Goal: Task Accomplishment & Management: Manage account settings

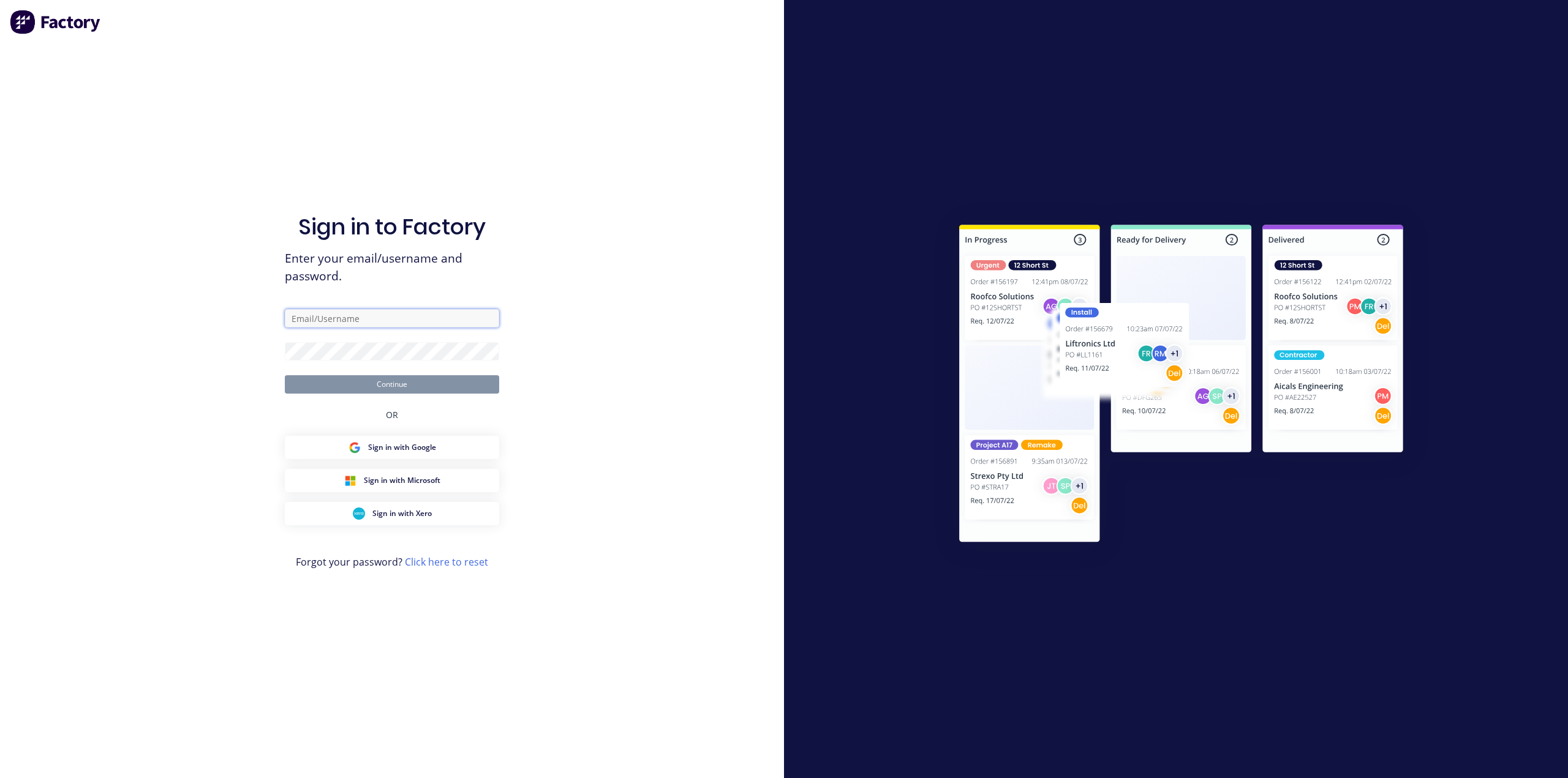
type input "[PERSON_NAME][EMAIL_ADDRESS][PERSON_NAME][DOMAIN_NAME]"
click at [375, 385] on button "Continue" at bounding box center [392, 384] width 214 height 18
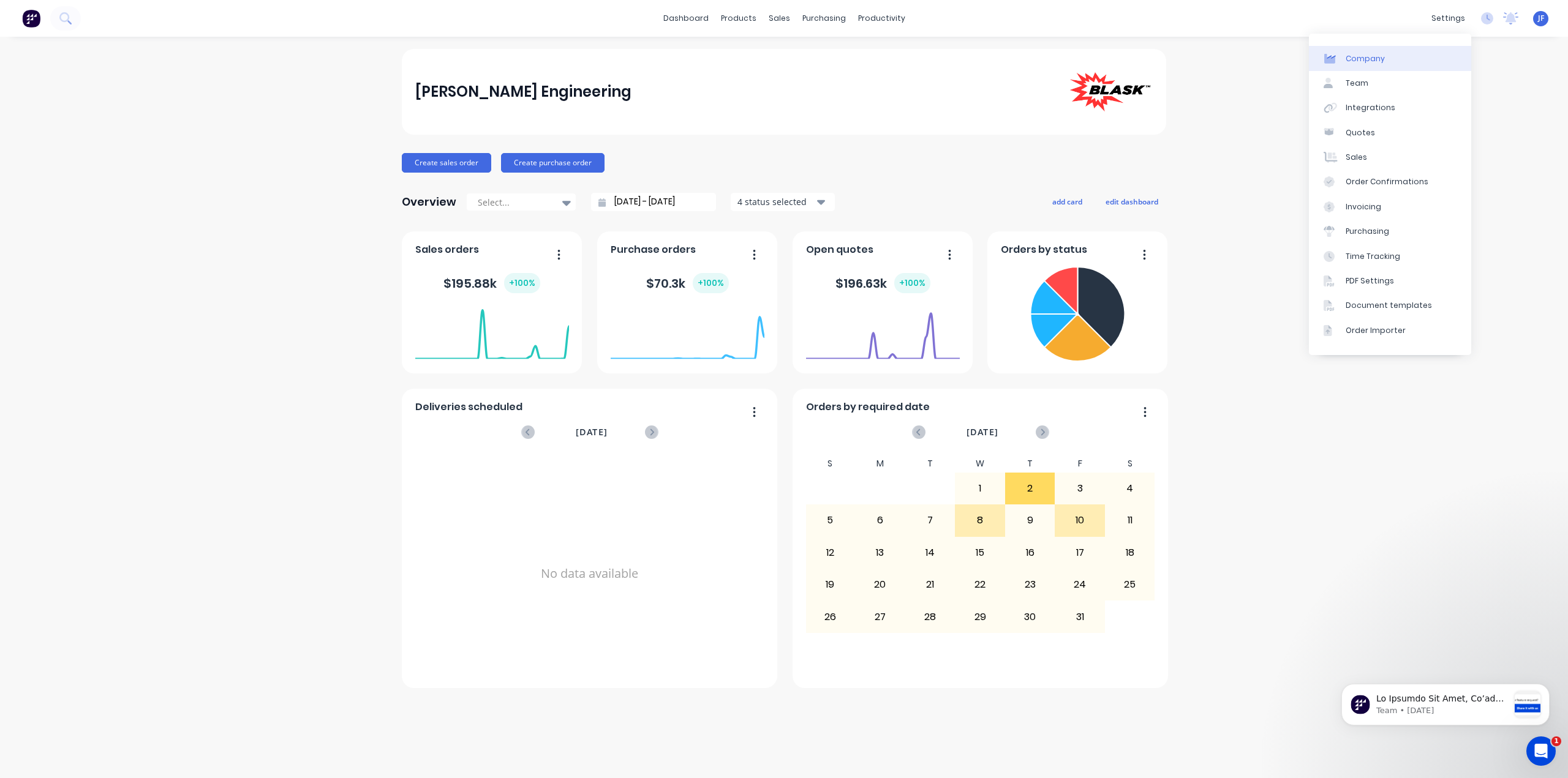
click at [1371, 58] on div "Company" at bounding box center [1365, 59] width 39 height 11
select select "AU"
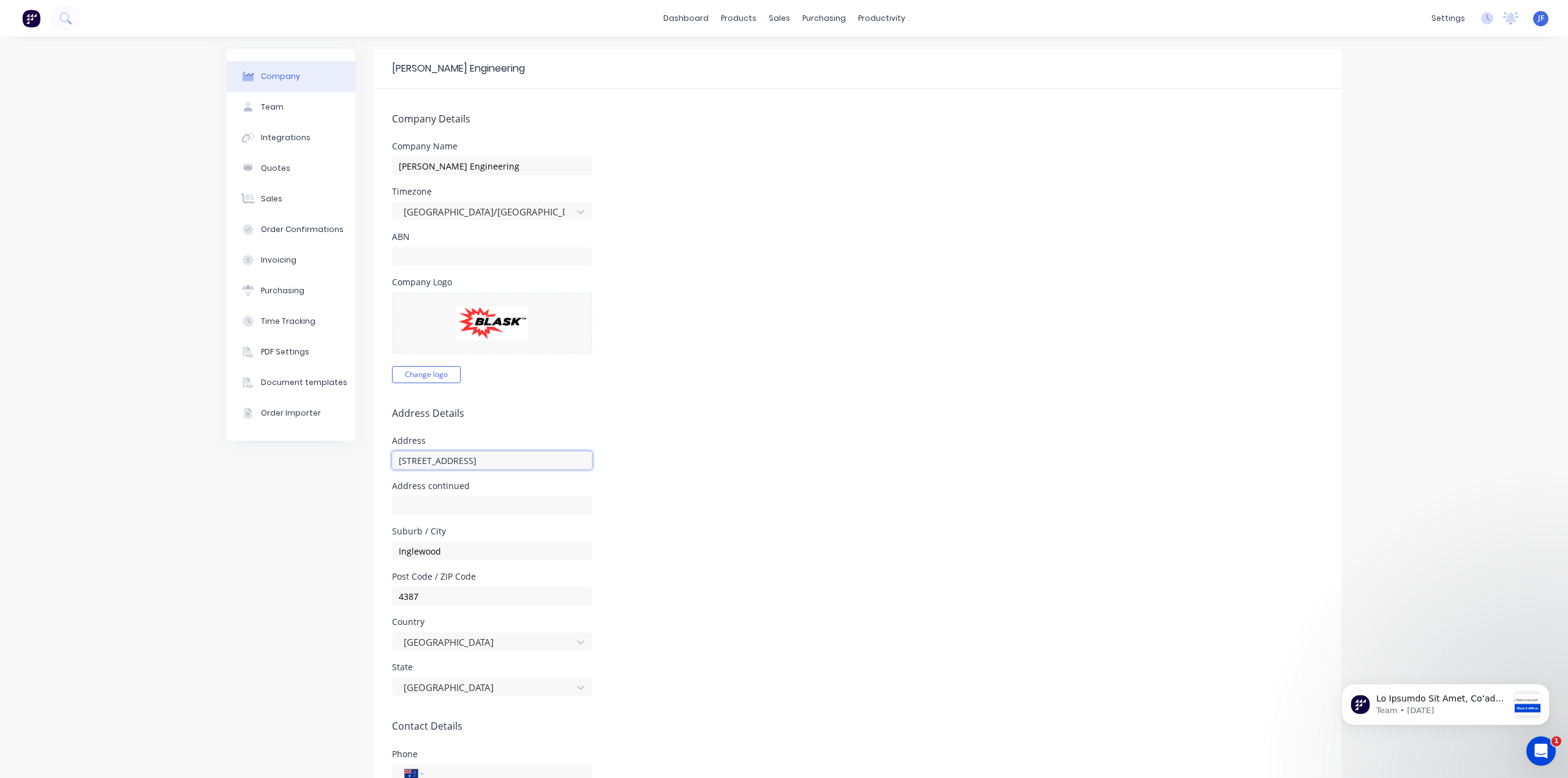
drag, startPoint x: 461, startPoint y: 459, endPoint x: 367, endPoint y: 463, distance: 94.1
click at [367, 463] on div "Company Team Integrations Quotes Sales Order Confirmations Invoicing Purchasing…" at bounding box center [783, 549] width 1115 height 999
type input "[STREET_ADDRESS]"
click at [551, 398] on form "Company Details Company Name [PERSON_NAME] Engineering Timezone [GEOGRAPHIC_DAT…" at bounding box center [857, 568] width 968 height 959
click at [406, 254] on input "text" at bounding box center [492, 256] width 200 height 18
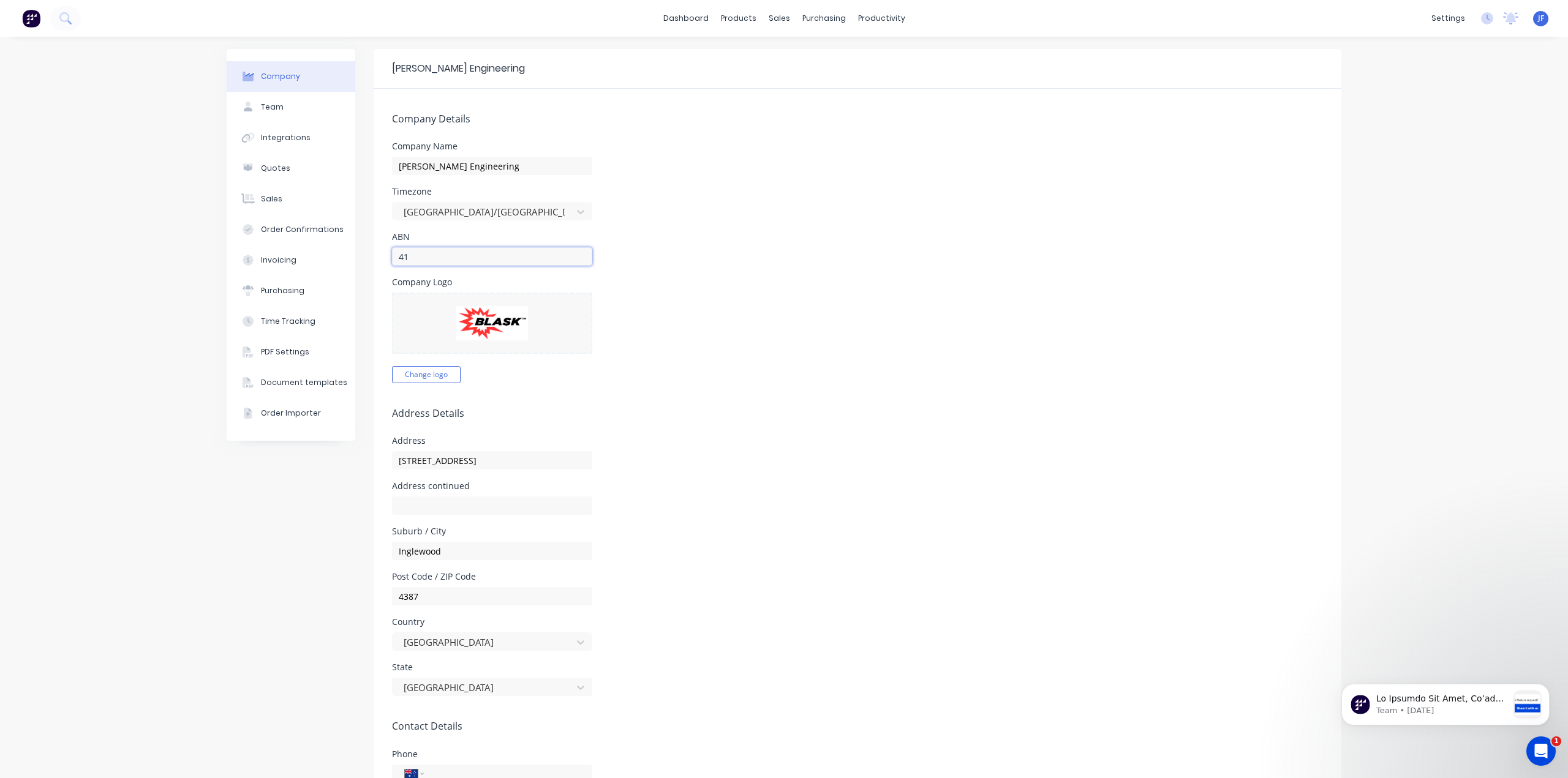
type input "41813267182"
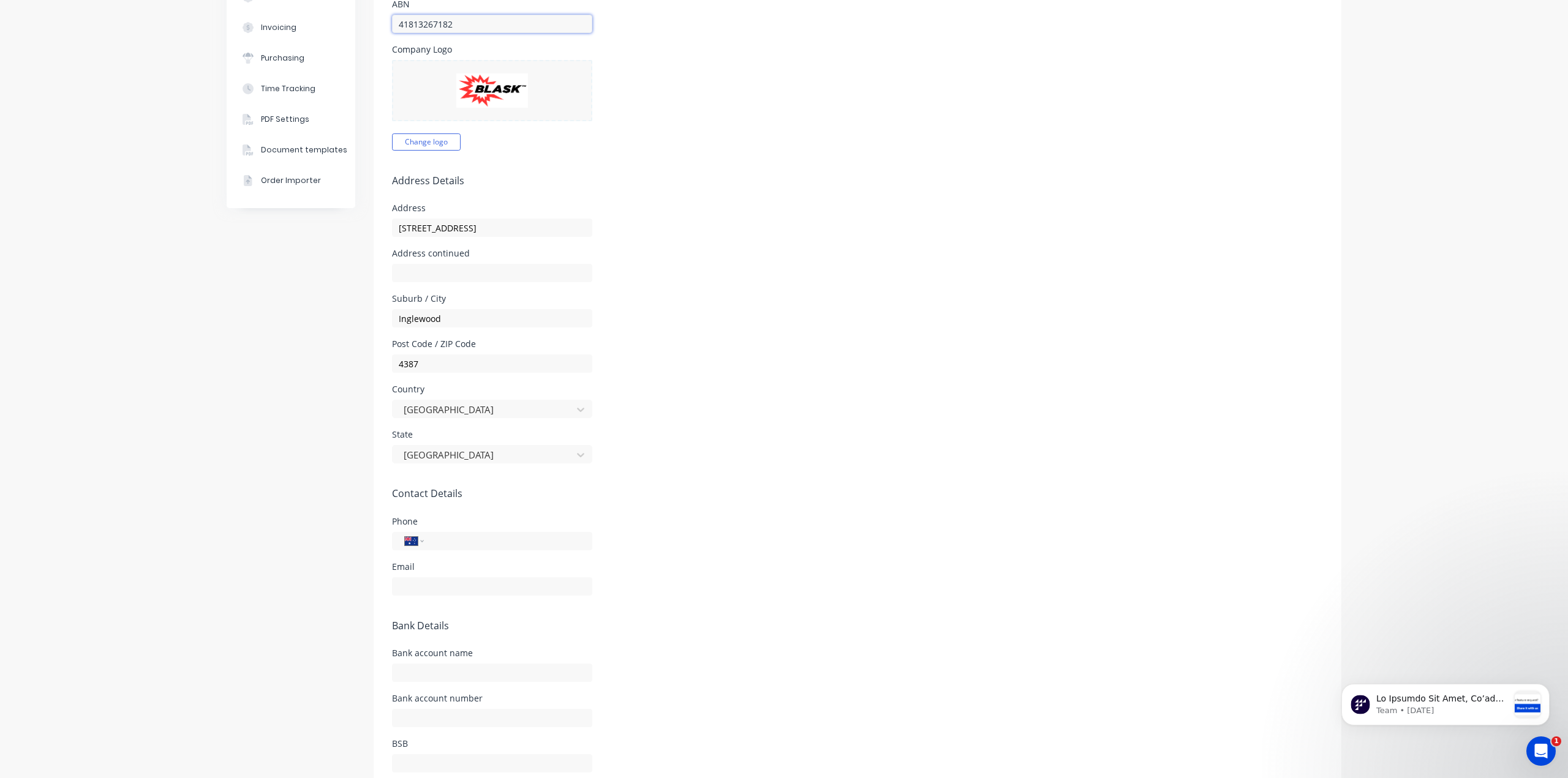
scroll to position [245, 0]
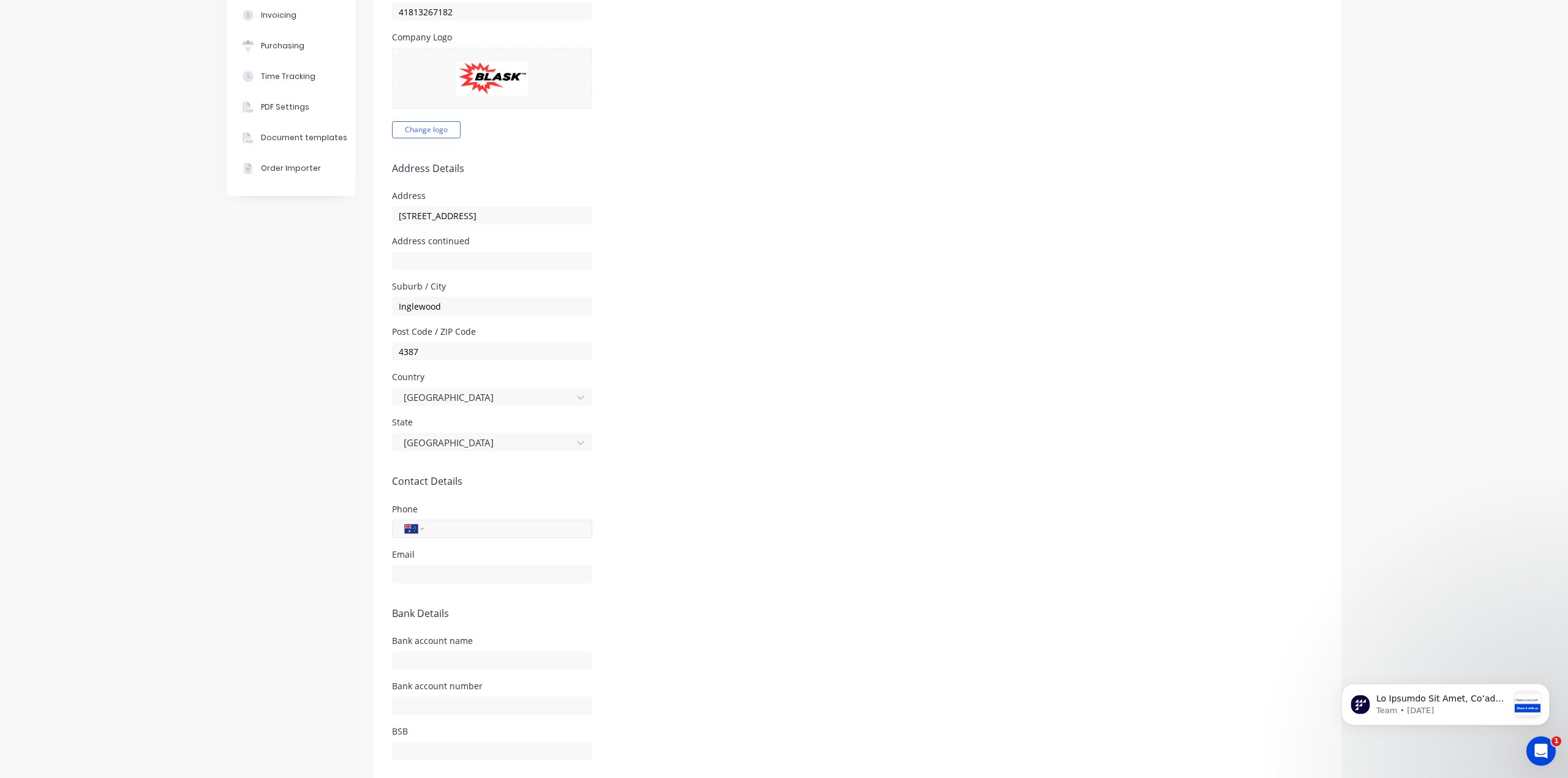
click at [451, 534] on input "tel" at bounding box center [506, 528] width 147 height 14
type input "[PHONE_NUMBER]"
click at [285, 457] on div "Company Team Integrations Quotes Sales Order Confirmations Invoicing Purchasing…" at bounding box center [291, 304] width 129 height 999
click at [449, 571] on input "text" at bounding box center [492, 574] width 200 height 18
type input "[EMAIL_ADDRESS][PERSON_NAME][DOMAIN_NAME]"
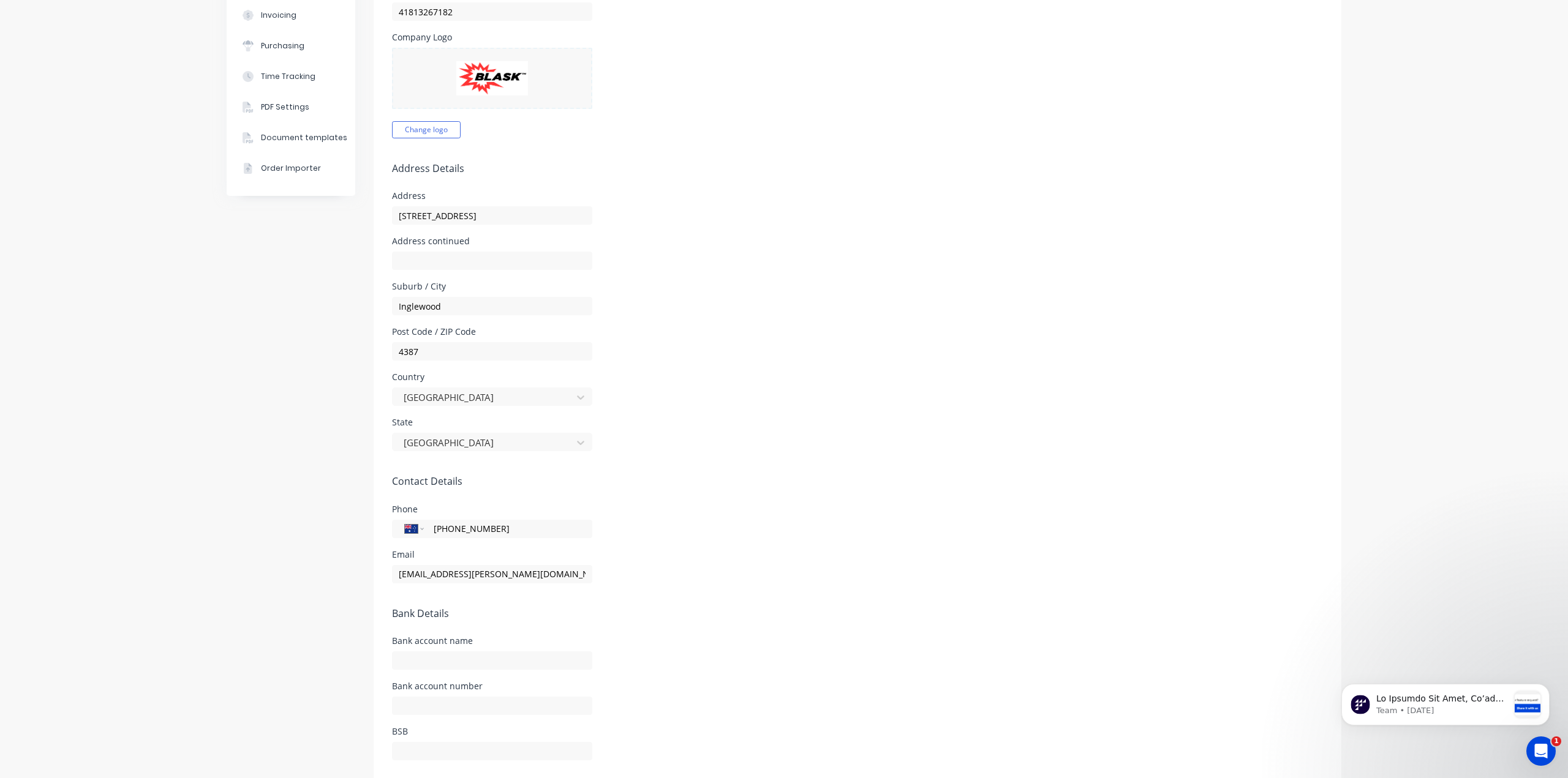
click at [205, 536] on div "Company Team Integrations Quotes Sales Order Confirmations Invoicing Purchasing…" at bounding box center [784, 304] width 1568 height 1024
click at [410, 658] on input "text" at bounding box center [492, 660] width 200 height 18
type input "[PERSON_NAME] Engineering"
click at [353, 653] on div "Company Team Integrations Quotes Sales Order Confirmations Invoicing Purchasing…" at bounding box center [783, 304] width 1115 height 999
click at [433, 701] on input "text" at bounding box center [492, 706] width 200 height 18
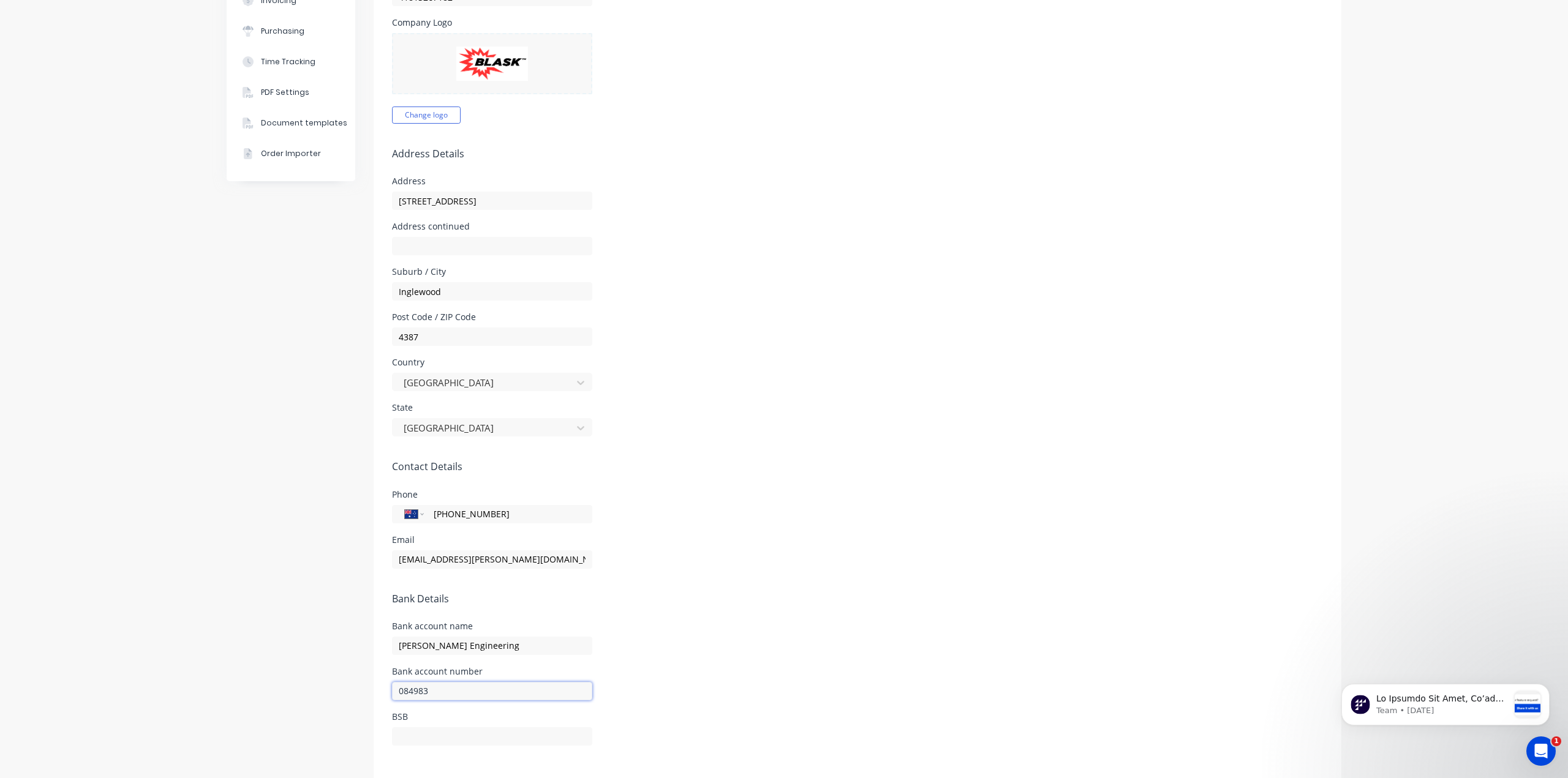
scroll to position [281, 0]
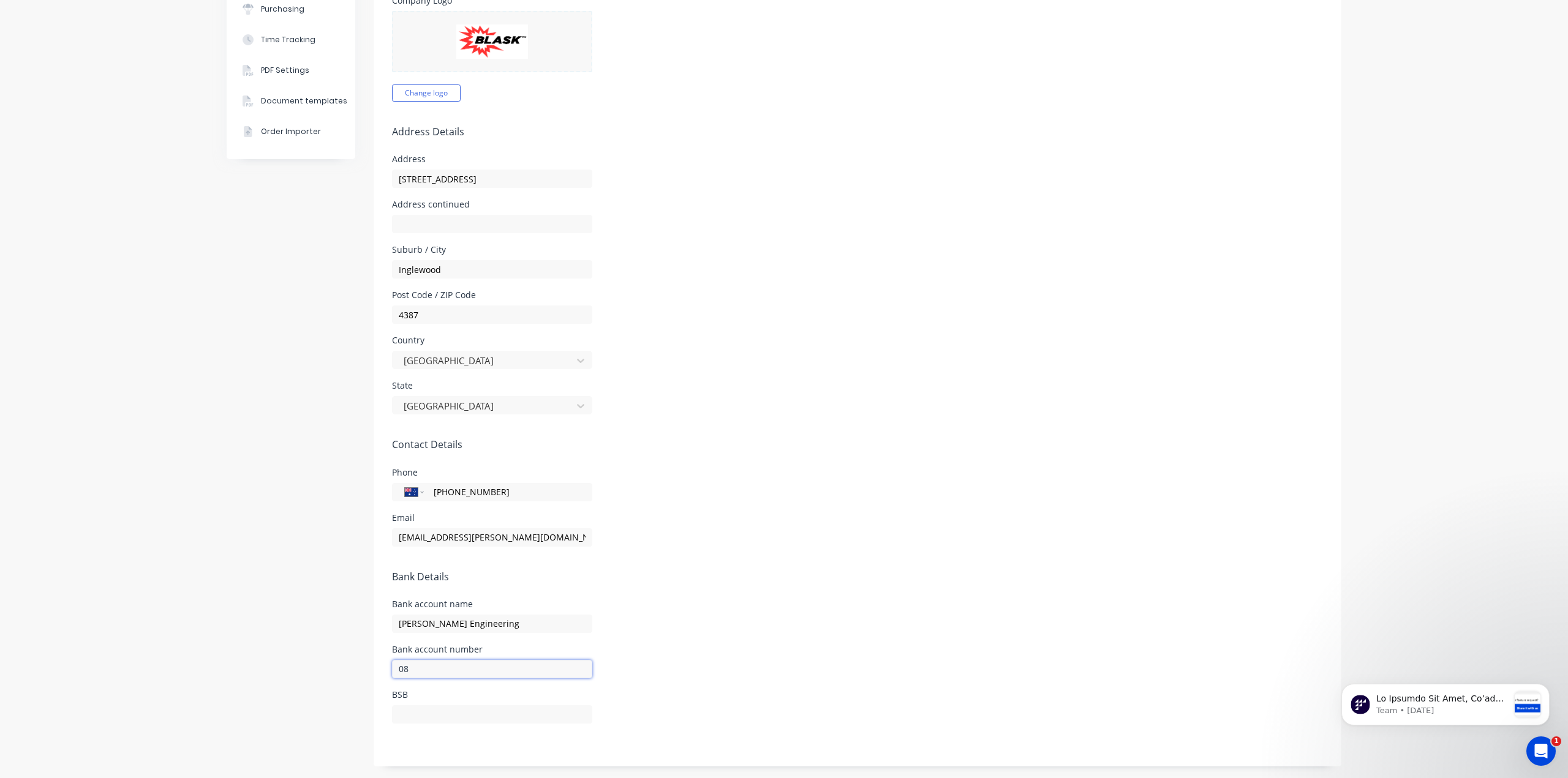
type input "0"
type input "559020133"
click at [438, 706] on input "text" at bounding box center [492, 714] width 200 height 18
type input "084-983"
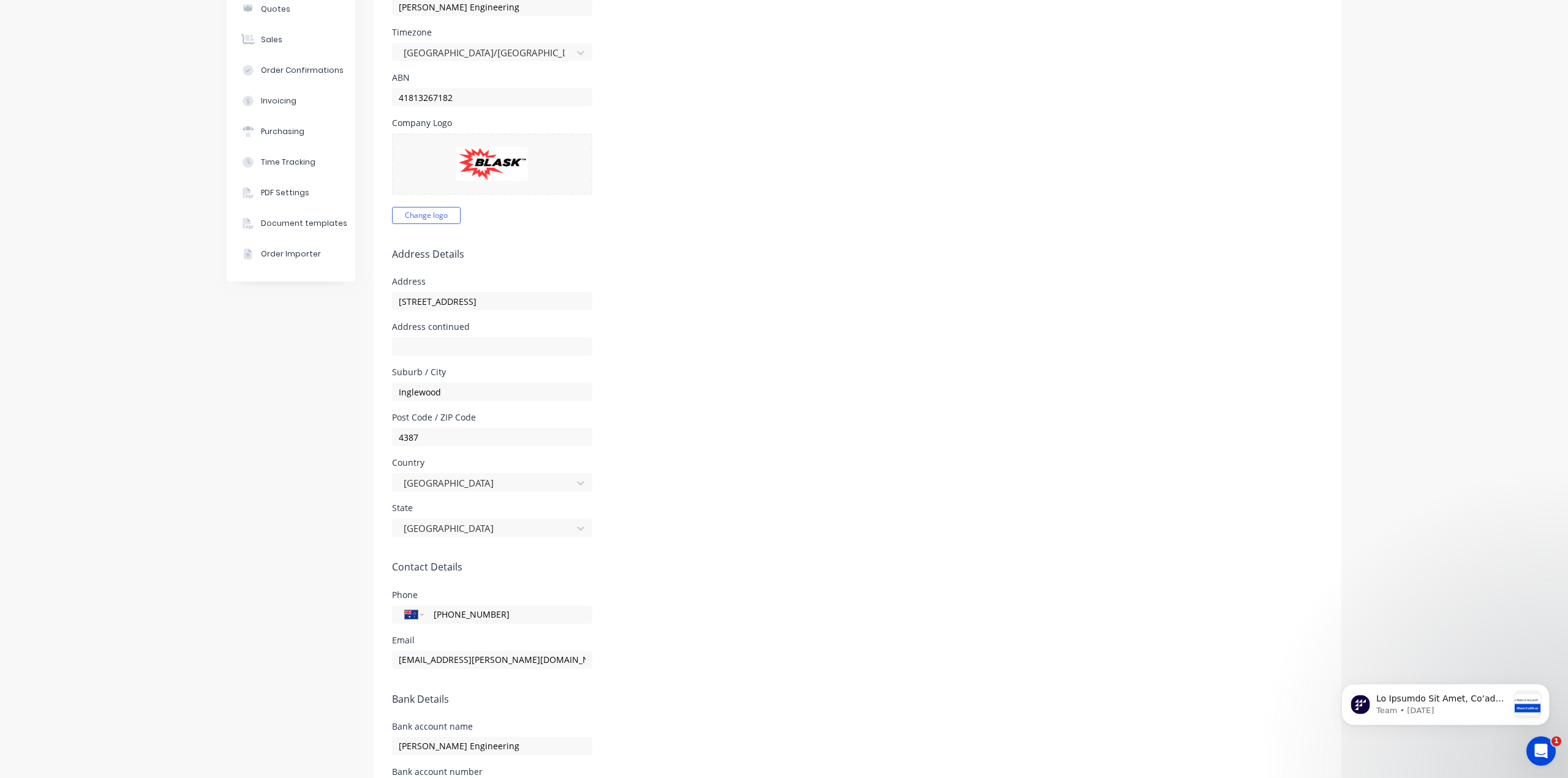
scroll to position [0, 0]
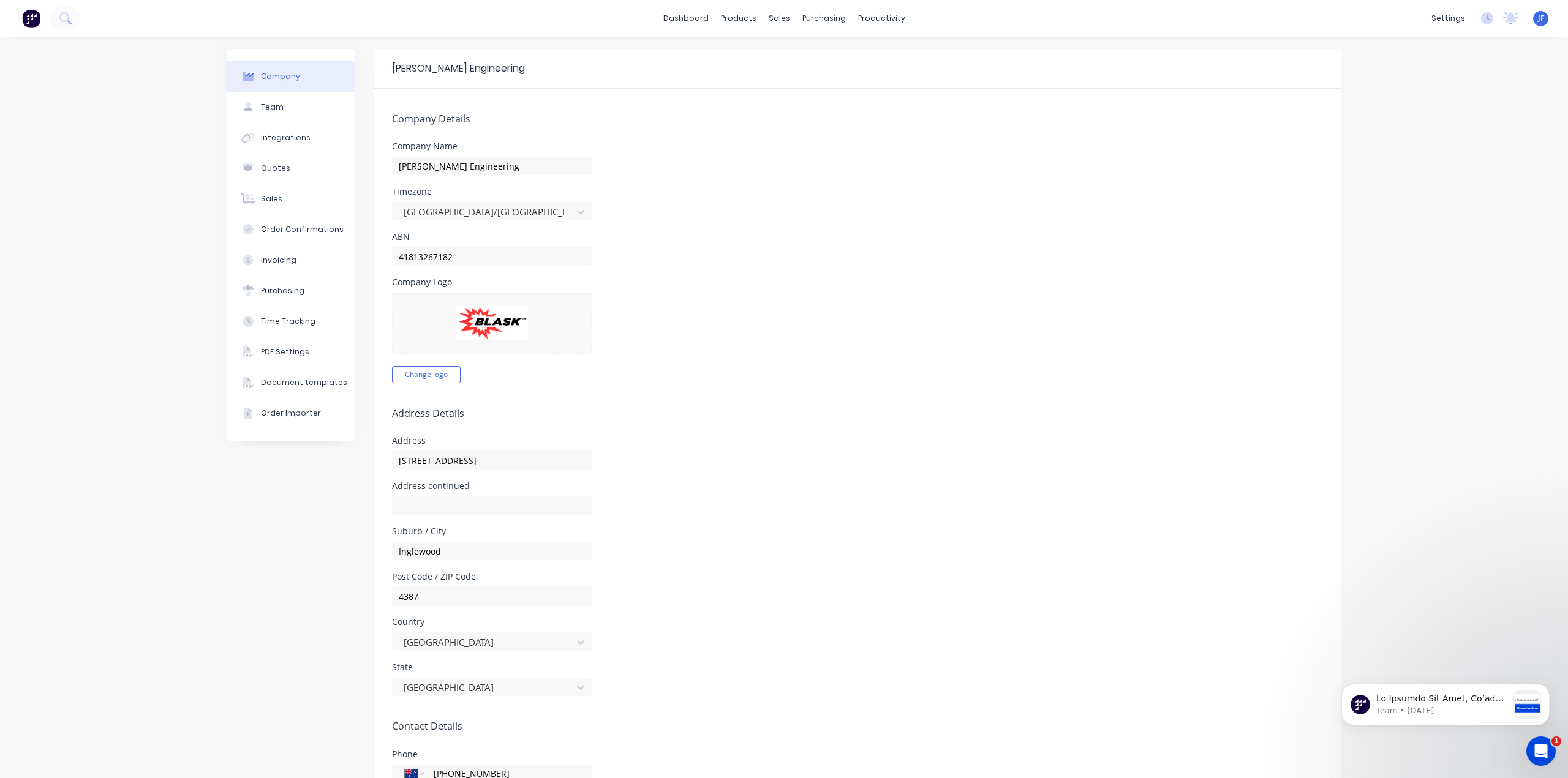
click at [884, 398] on form "Company Details Company Name [PERSON_NAME] Engineering Timezone [GEOGRAPHIC_DAT…" at bounding box center [857, 568] width 968 height 959
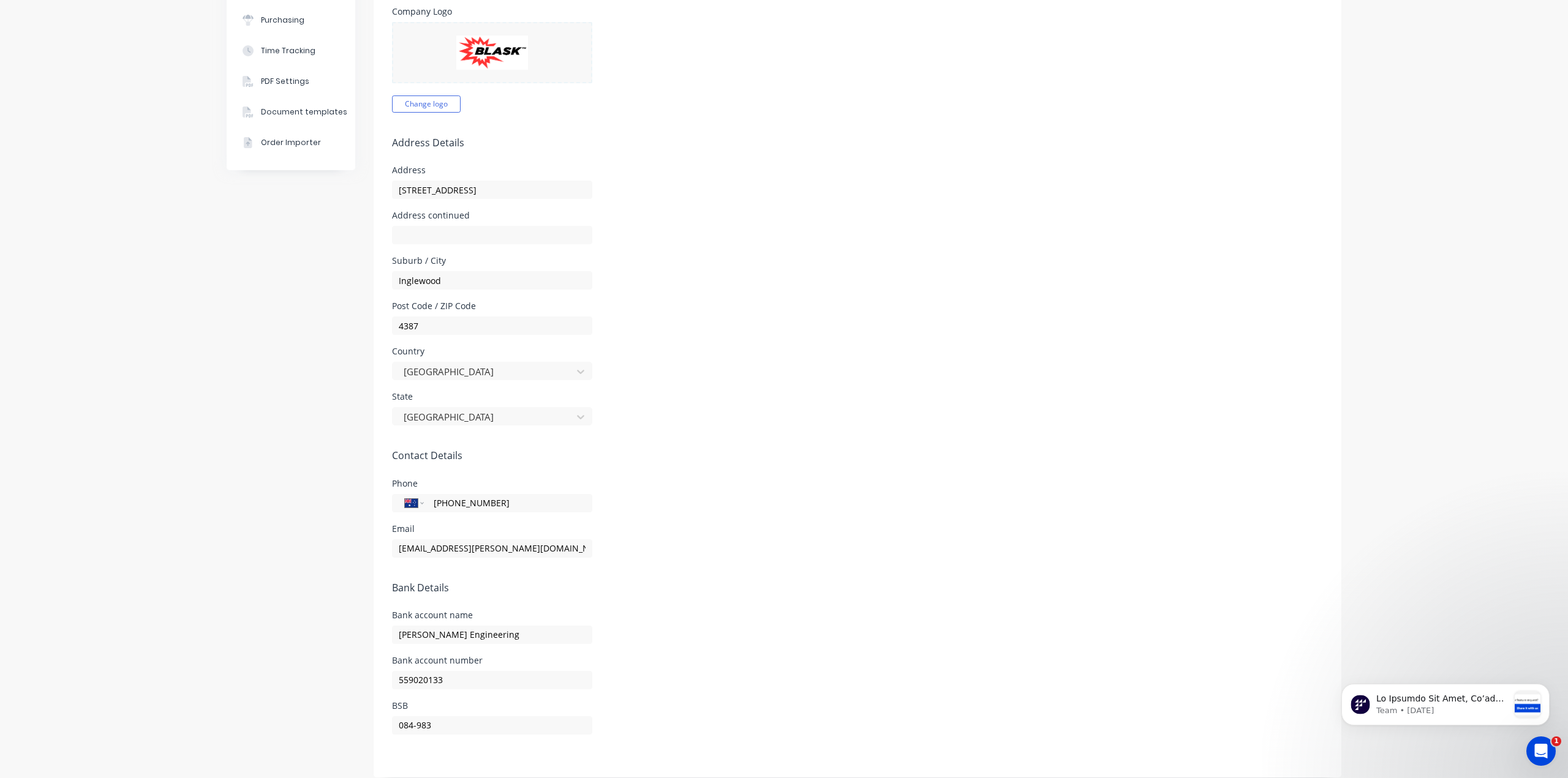
scroll to position [281, 0]
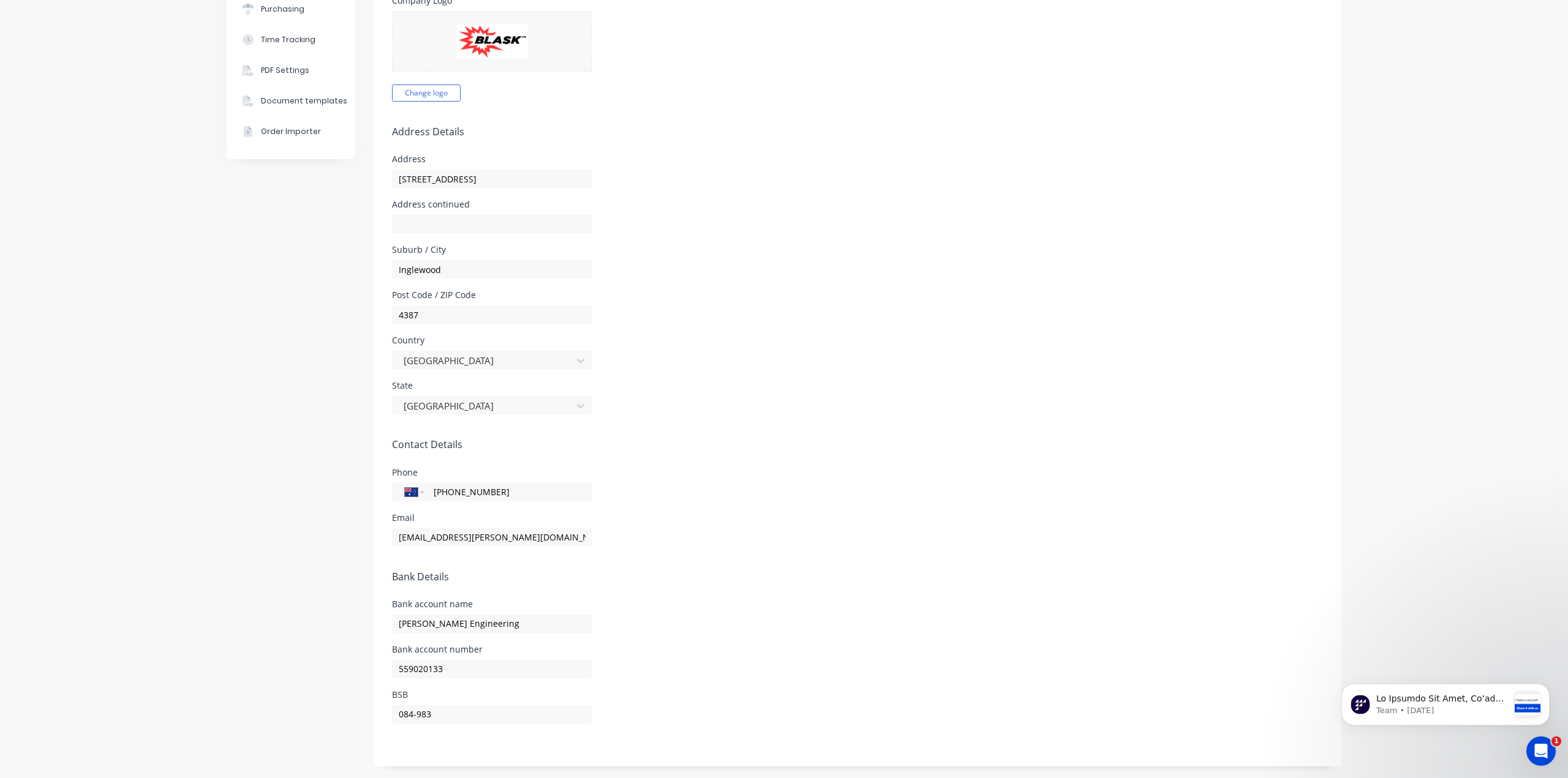
click at [479, 745] on form "Company Details Company Name [PERSON_NAME] Engineering Timezone [GEOGRAPHIC_DAT…" at bounding box center [857, 286] width 968 height 959
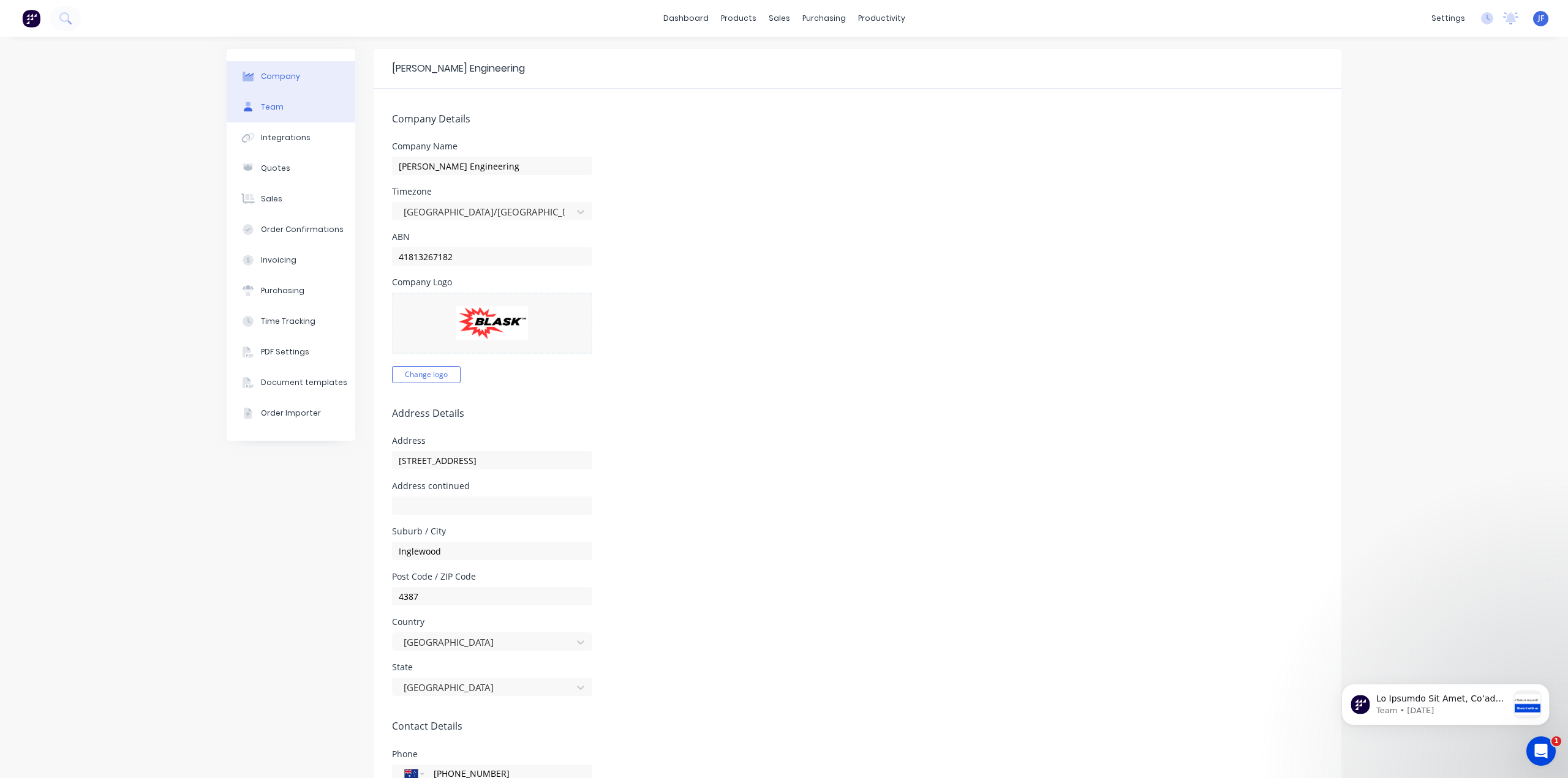
click at [254, 109] on button "Team" at bounding box center [291, 107] width 129 height 30
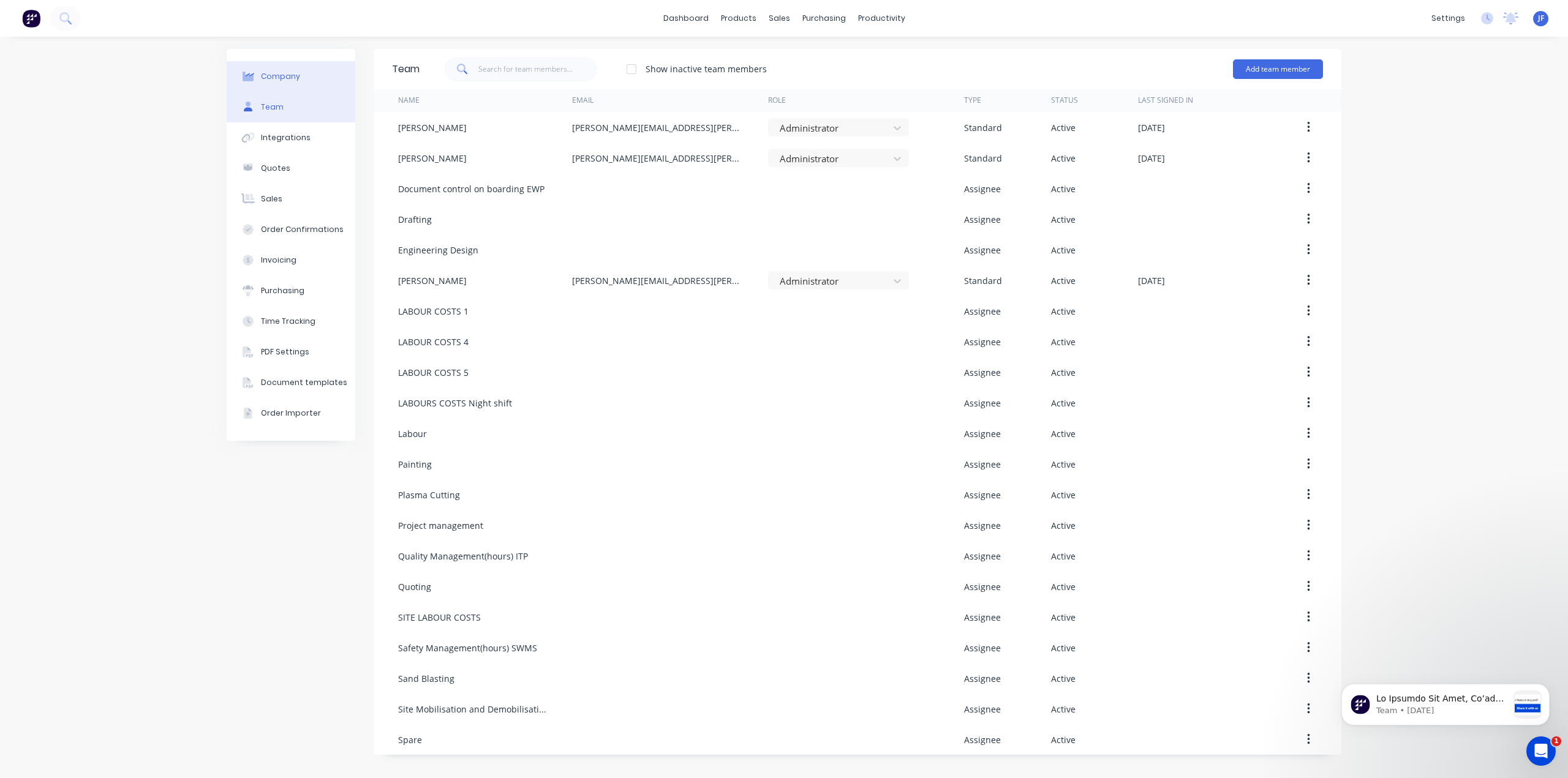
click at [256, 73] on div at bounding box center [247, 76] width 18 height 11
select select "AU"
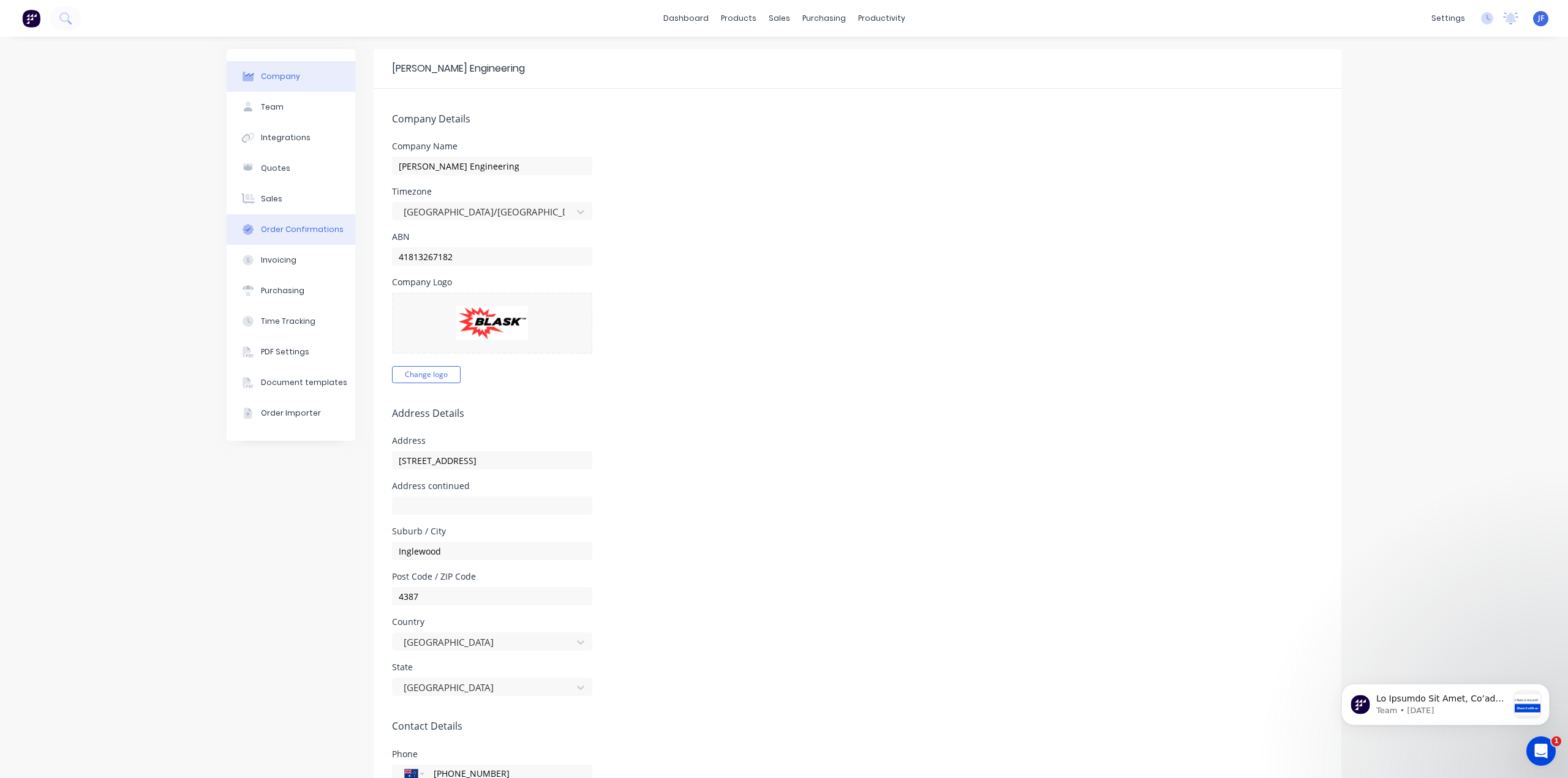
click at [273, 228] on div "Order Confirmations" at bounding box center [302, 229] width 82 height 11
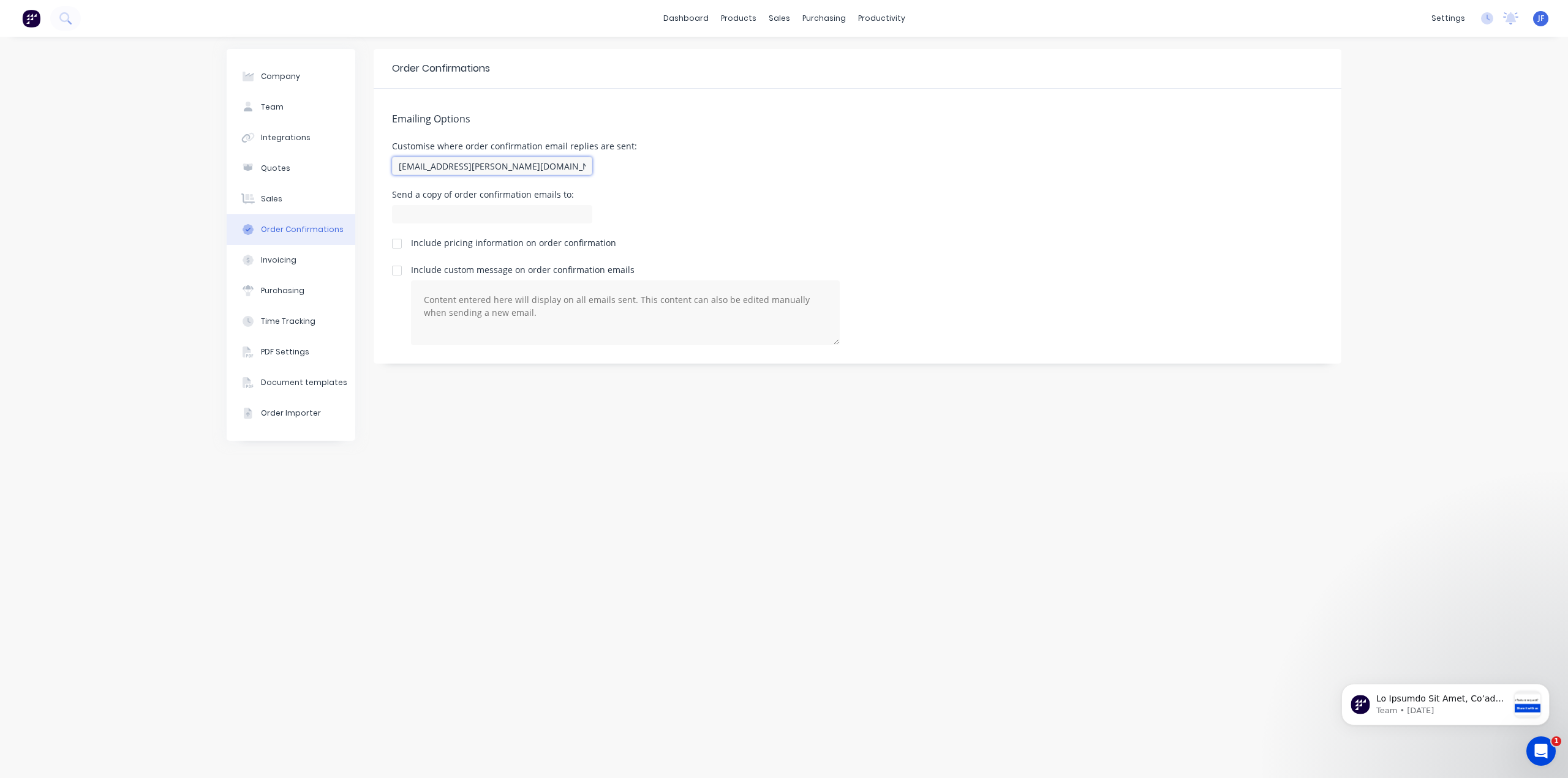
drag, startPoint x: 537, startPoint y: 169, endPoint x: 393, endPoint y: 179, distance: 144.3
click at [393, 179] on div "Emailing Options Customise where order confirmation email replies are sent: [EM…" at bounding box center [857, 226] width 968 height 275
type input "[EMAIL_ADDRESS][PERSON_NAME][DOMAIN_NAME]"
click at [890, 166] on div "Customise where order confirmation email replies are sent: [EMAIL_ADDRESS][PERS…" at bounding box center [857, 160] width 931 height 36
click at [281, 265] on button "Invoicing" at bounding box center [291, 260] width 129 height 30
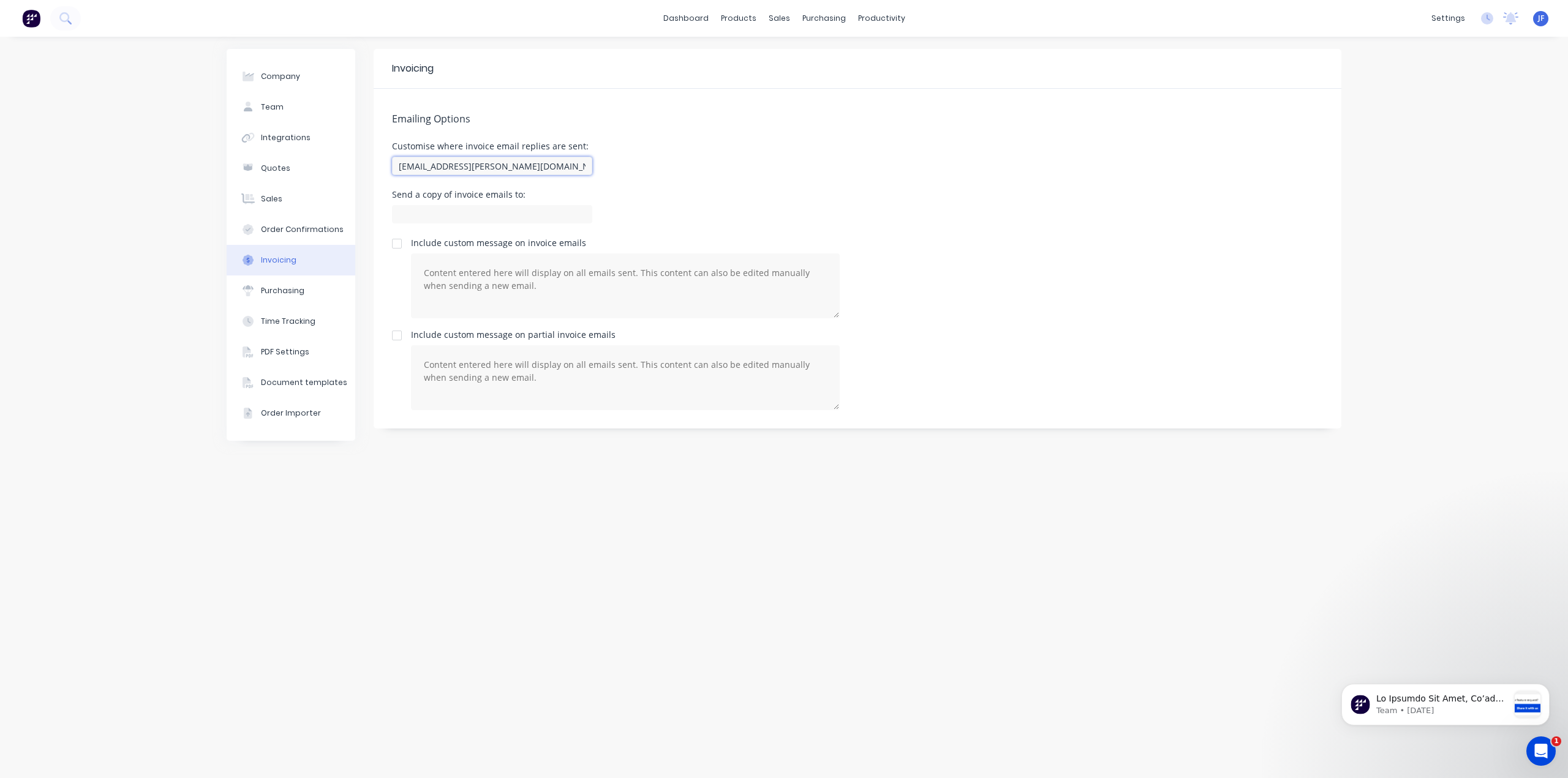
drag, startPoint x: 521, startPoint y: 168, endPoint x: 362, endPoint y: 176, distance: 159.2
click at [362, 176] on div "Company Team Integrations Quotes Sales Order Confirmations Invoicing Purchasing…" at bounding box center [783, 407] width 1115 height 717
type input "S"
drag, startPoint x: 486, startPoint y: 158, endPoint x: 393, endPoint y: 170, distance: 93.8
click at [393, 170] on input "[EMAIL_ADDRESS][PERSON_NAME][DOMAIN_NAME]" at bounding box center [492, 166] width 200 height 18
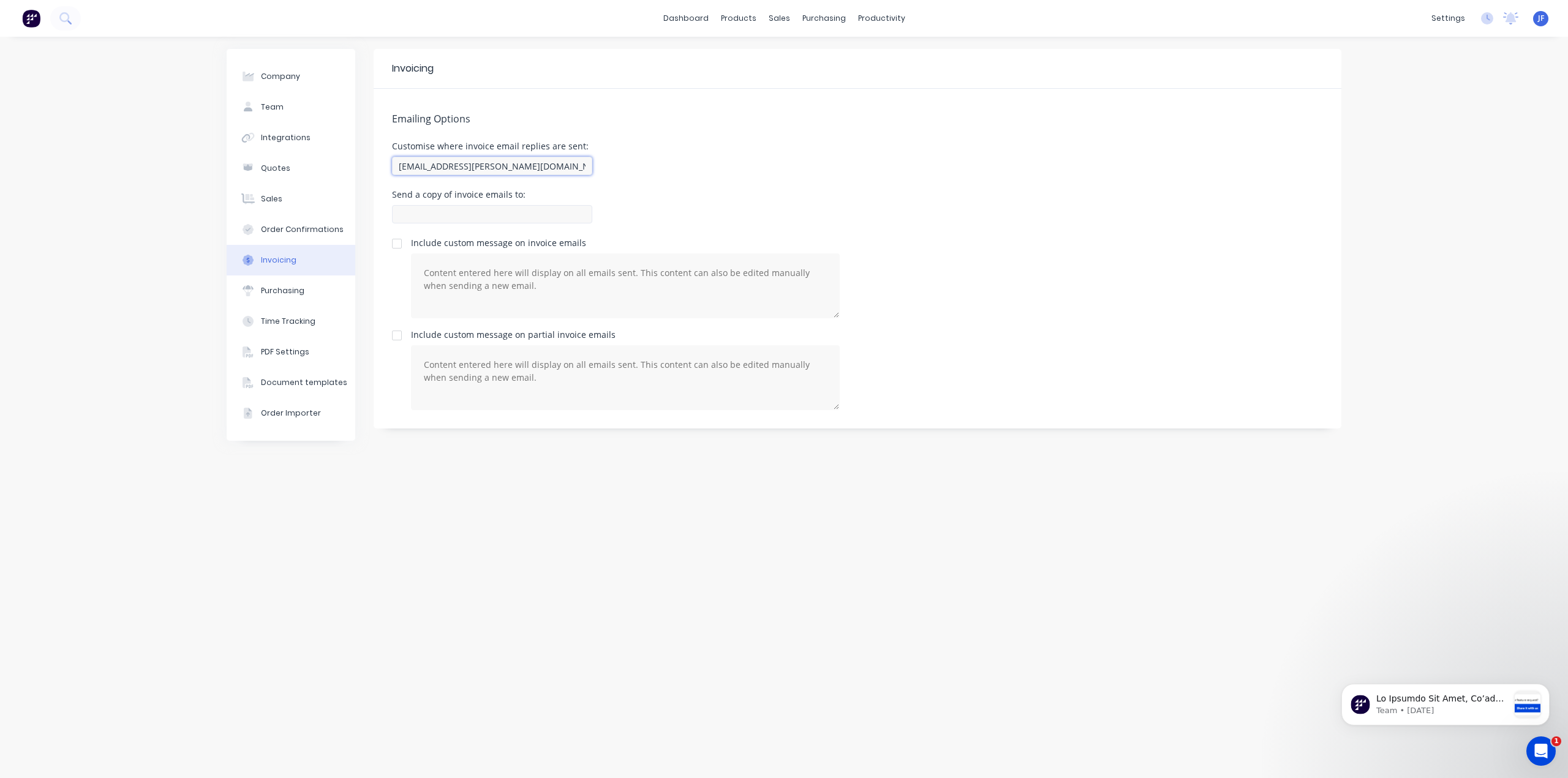
type input "[EMAIL_ADDRESS][PERSON_NAME][DOMAIN_NAME]"
click at [415, 206] on input at bounding box center [492, 214] width 200 height 18
paste input "[EMAIL_ADDRESS][PERSON_NAME][DOMAIN_NAME]"
type input "[EMAIL_ADDRESS][PERSON_NAME][DOMAIN_NAME]"
click at [314, 223] on button "Order Confirmations" at bounding box center [291, 229] width 129 height 30
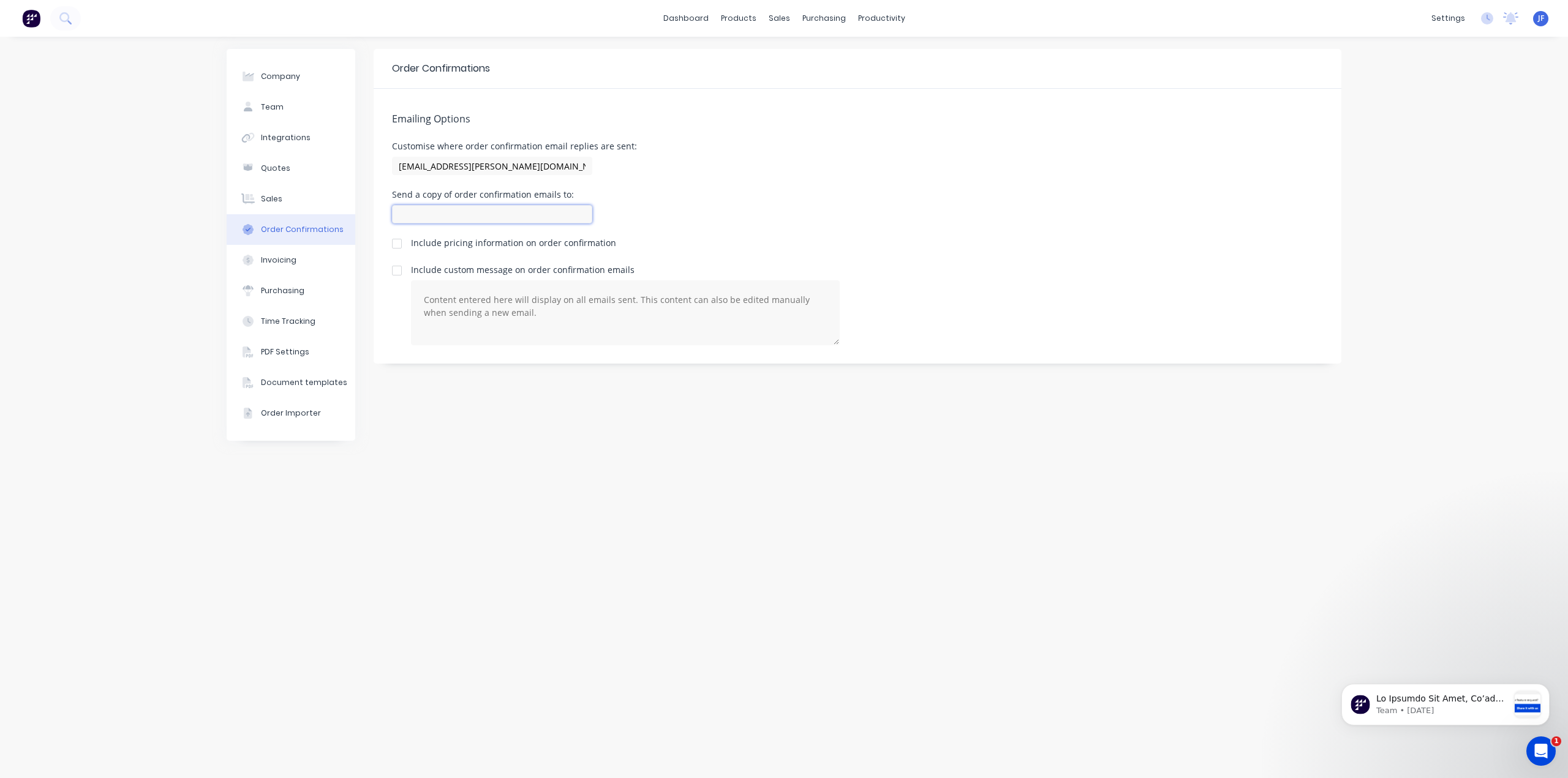
click at [453, 210] on input at bounding box center [492, 214] width 200 height 18
paste input "[EMAIL_ADDRESS][PERSON_NAME][DOMAIN_NAME]"
type input "[EMAIL_ADDRESS][PERSON_NAME][DOMAIN_NAME]"
click at [255, 256] on div at bounding box center [247, 260] width 18 height 11
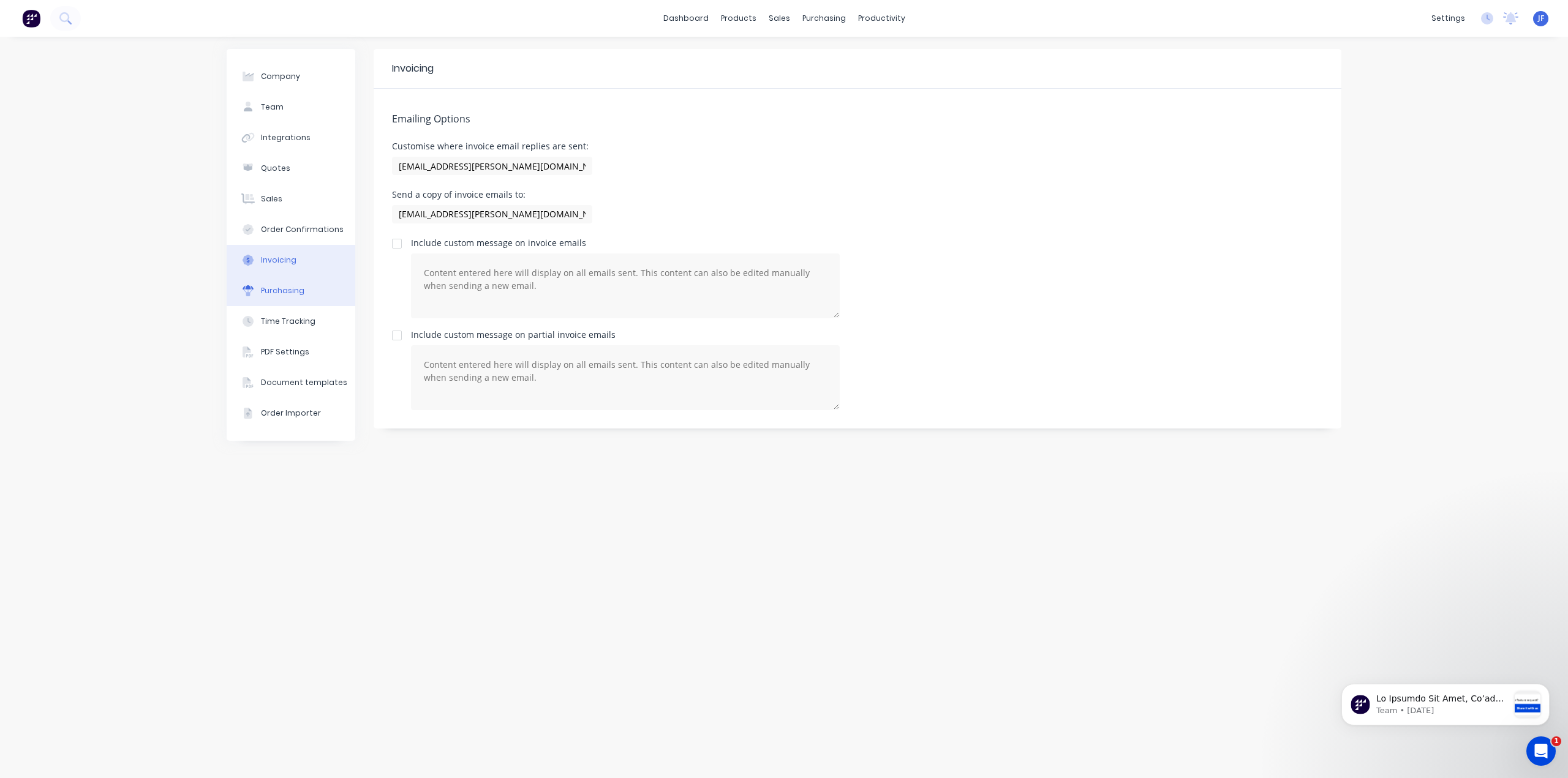
click at [263, 294] on div "Purchasing" at bounding box center [283, 291] width 43 height 11
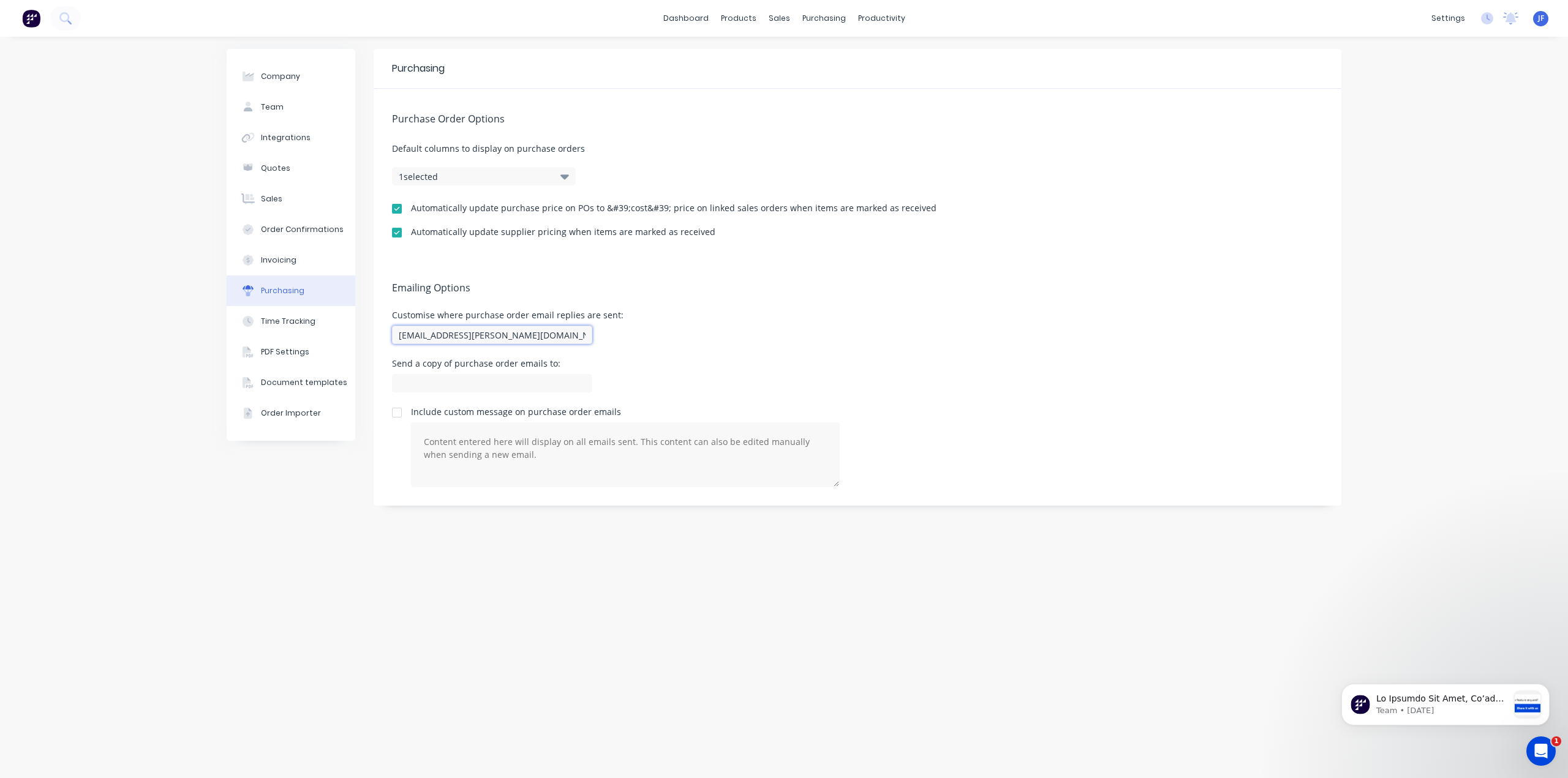
drag, startPoint x: 524, startPoint y: 330, endPoint x: 375, endPoint y: 331, distance: 149.0
click at [375, 331] on div "Emailing Options Customise where purchase order email replies are sent: [EMAIL_…" at bounding box center [857, 381] width 968 height 248
paste input "[EMAIL_ADDRESS][PERSON_NAME][DOMAIN_NAME]"
type input "[EMAIL_ADDRESS][PERSON_NAME][DOMAIN_NAME]"
click at [427, 377] on input at bounding box center [492, 382] width 200 height 18
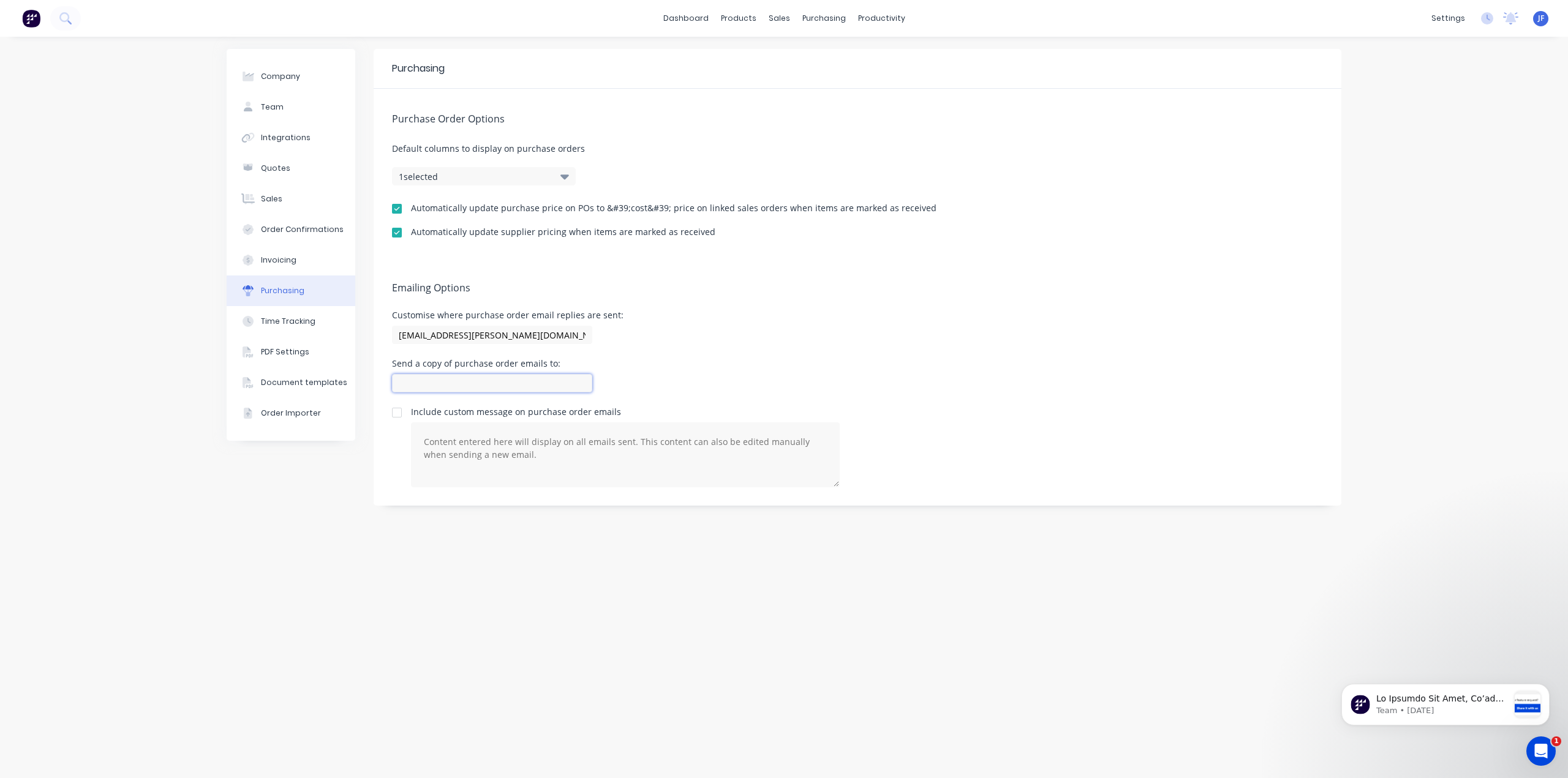
paste input "[EMAIL_ADDRESS][PERSON_NAME][DOMAIN_NAME]"
type input "[EMAIL_ADDRESS][PERSON_NAME][DOMAIN_NAME]"
click at [289, 322] on div "Time Tracking" at bounding box center [288, 321] width 54 height 11
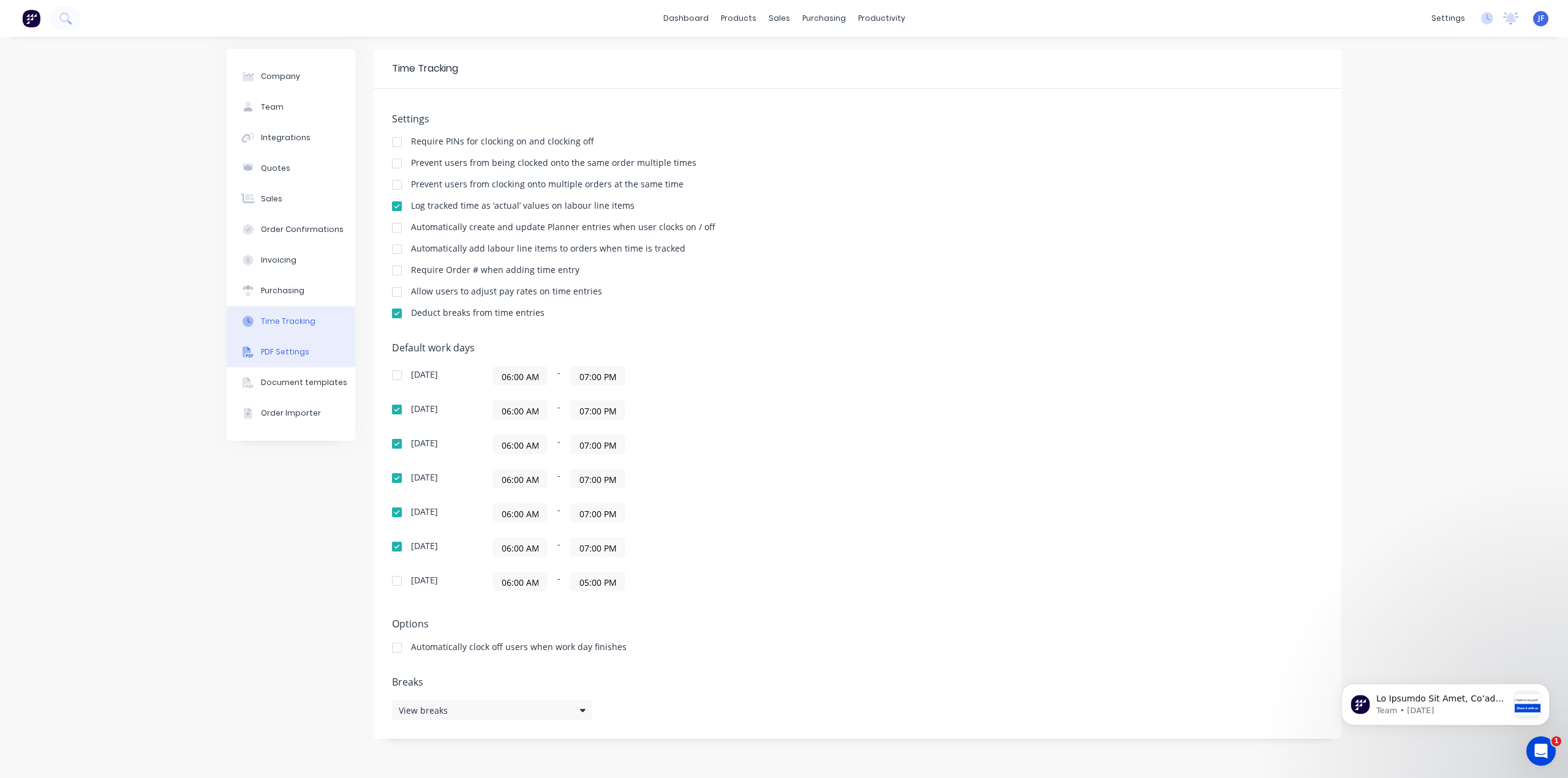
click at [293, 354] on div "PDF Settings" at bounding box center [285, 351] width 48 height 11
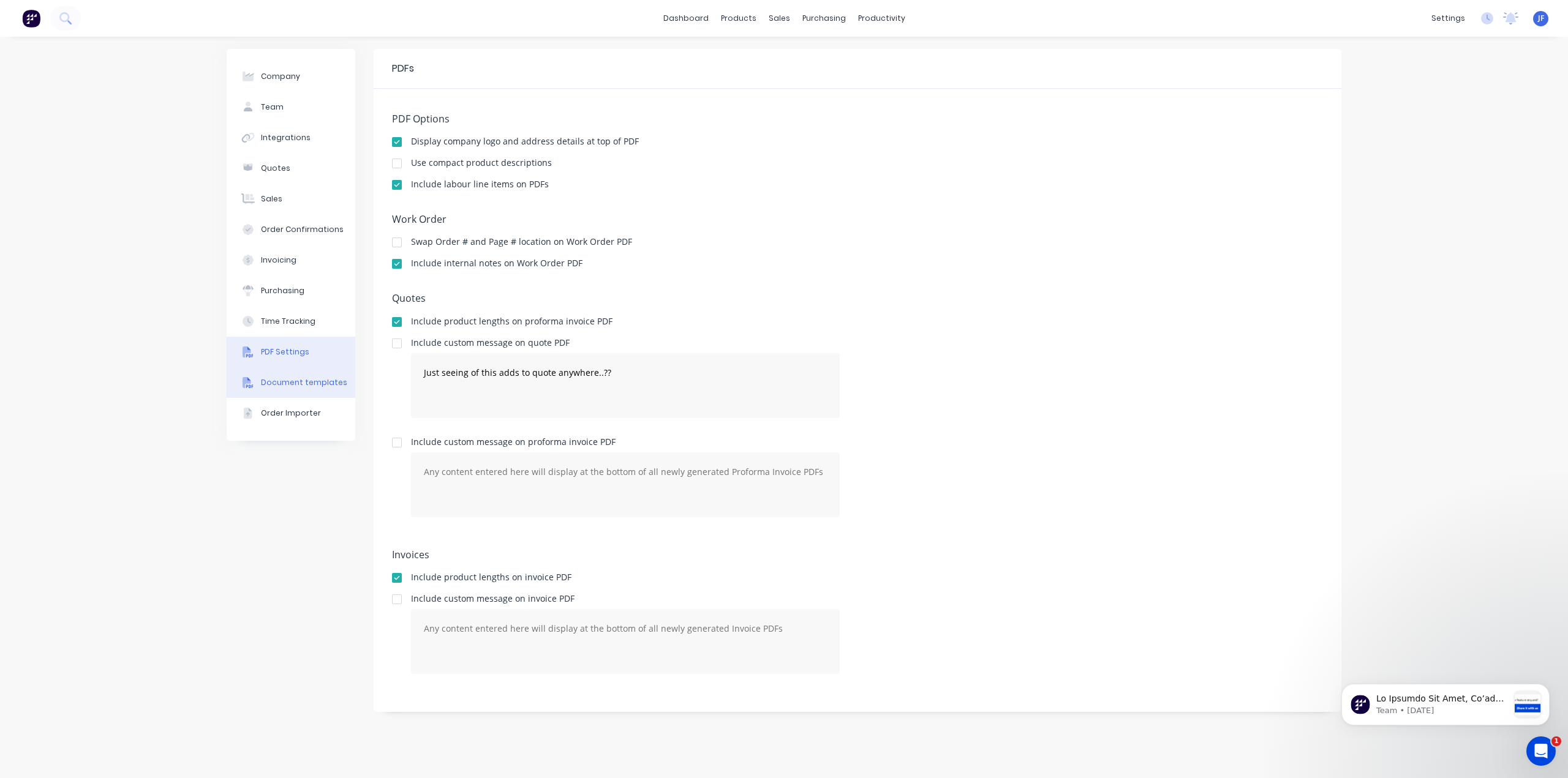
click at [281, 388] on div "Document templates" at bounding box center [304, 382] width 86 height 11
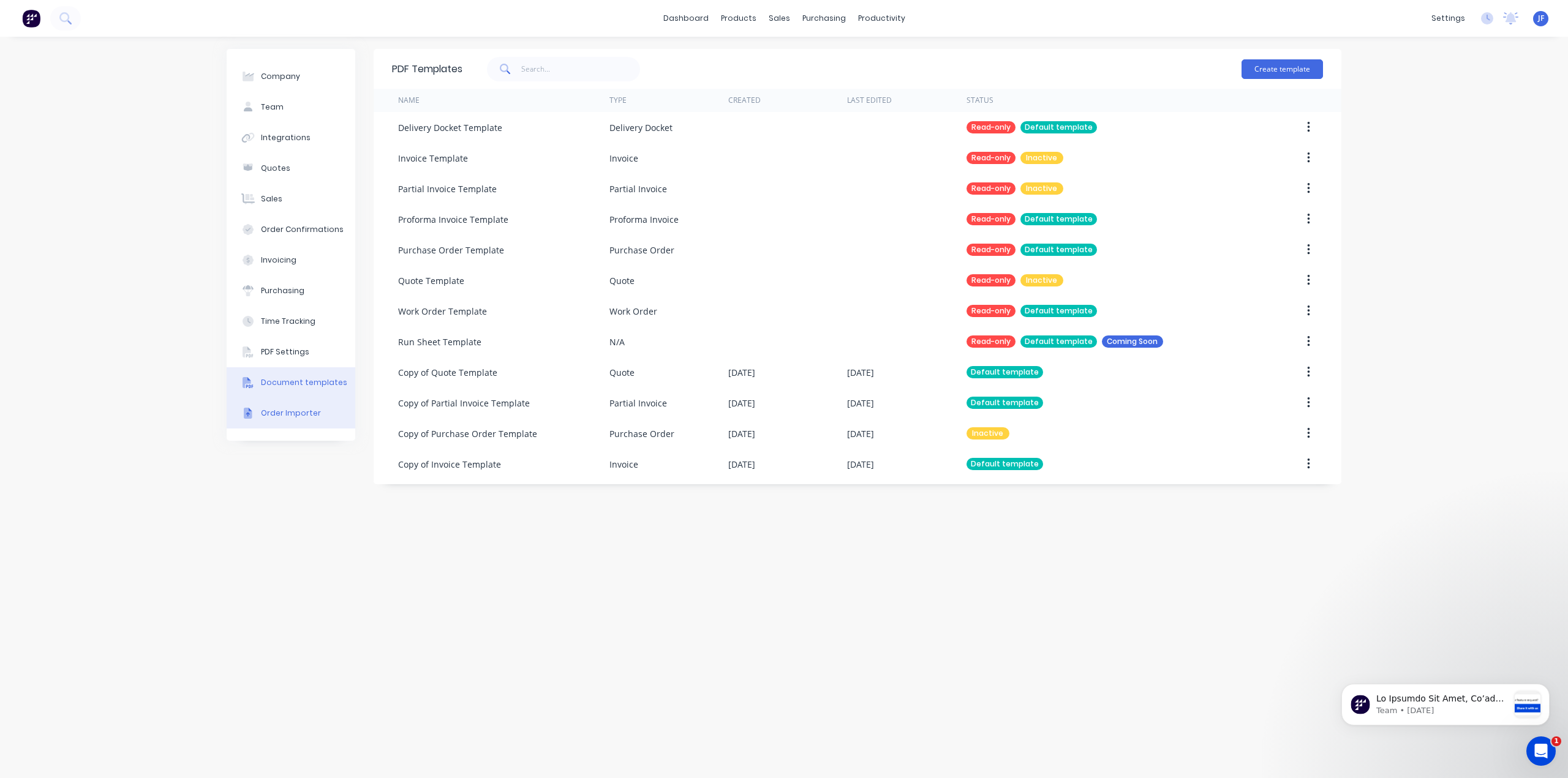
click at [311, 411] on div "Order Importer" at bounding box center [291, 413] width 60 height 11
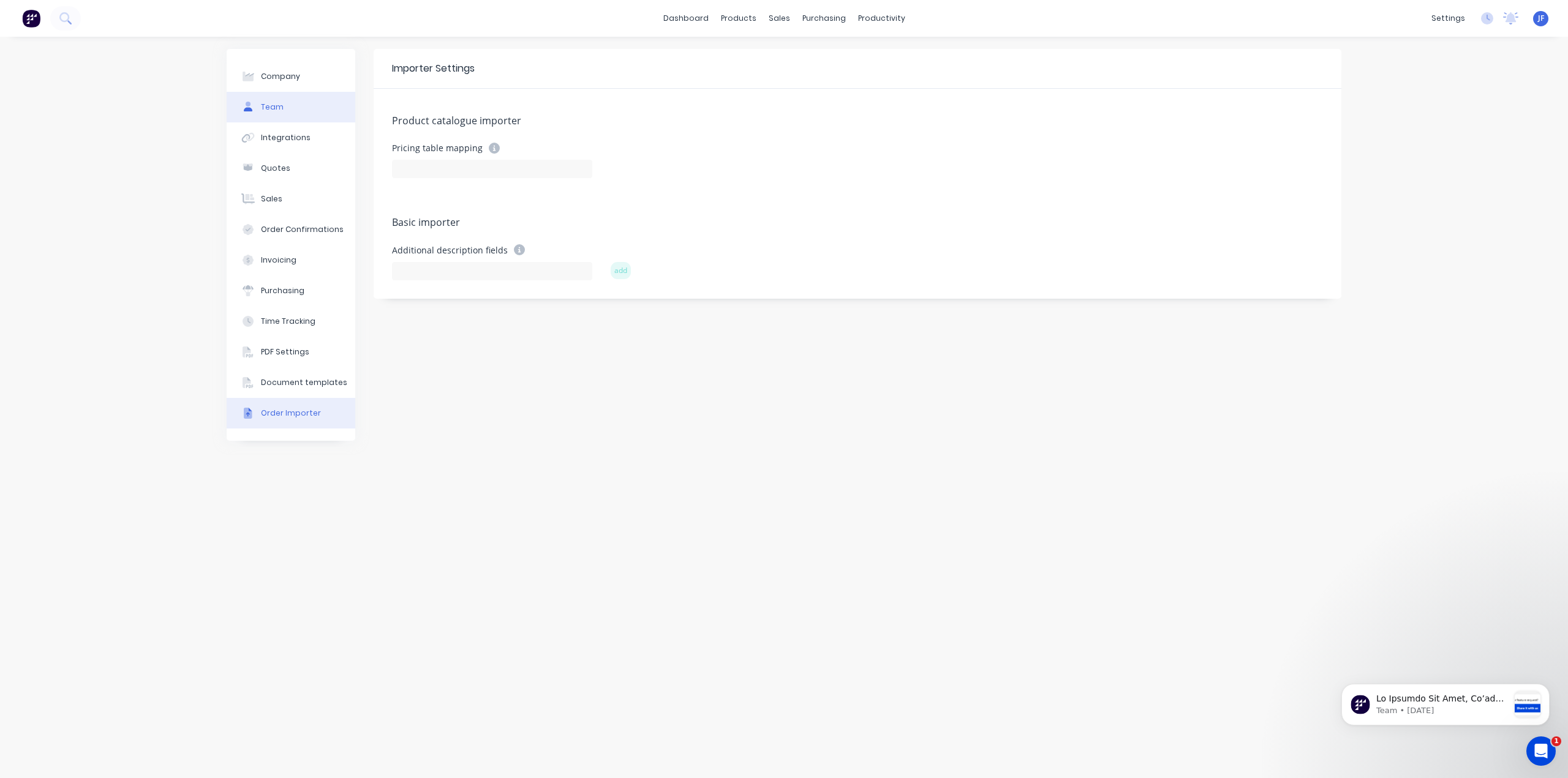
click at [286, 111] on button "Team" at bounding box center [291, 107] width 129 height 30
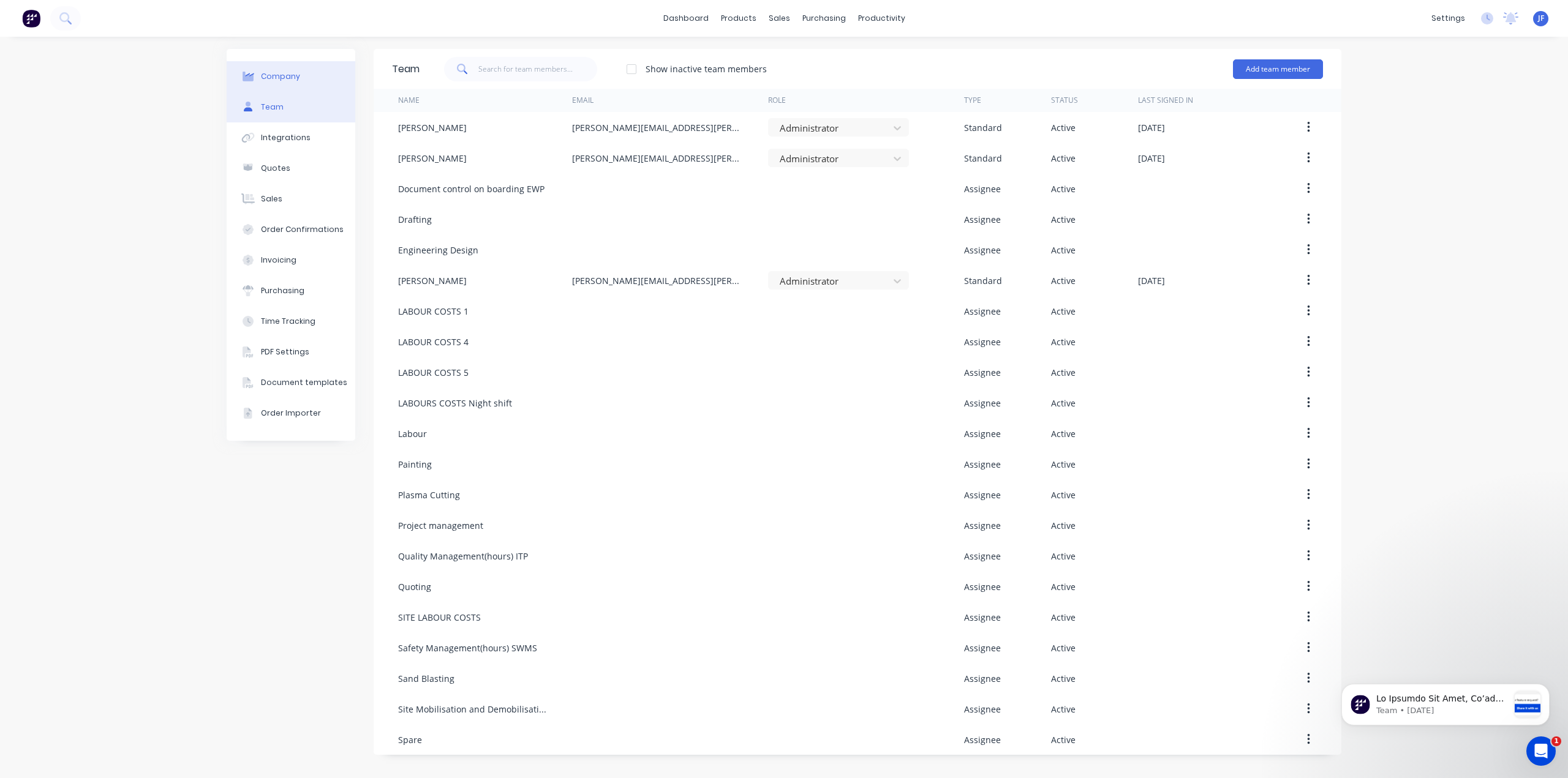
click at [277, 77] on div "Company" at bounding box center [281, 76] width 39 height 11
select select "AU"
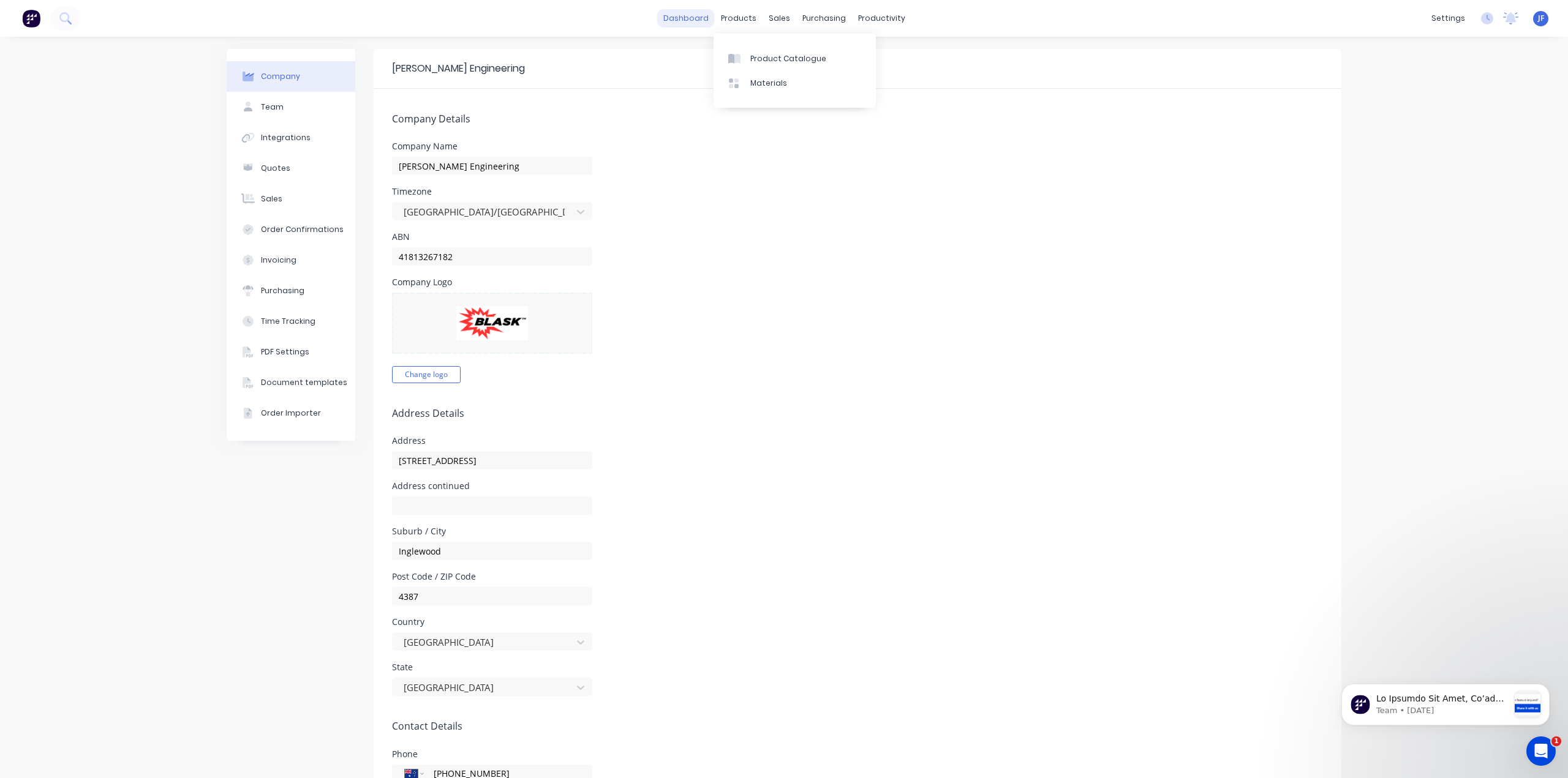
click at [681, 22] on link "dashboard" at bounding box center [686, 18] width 58 height 18
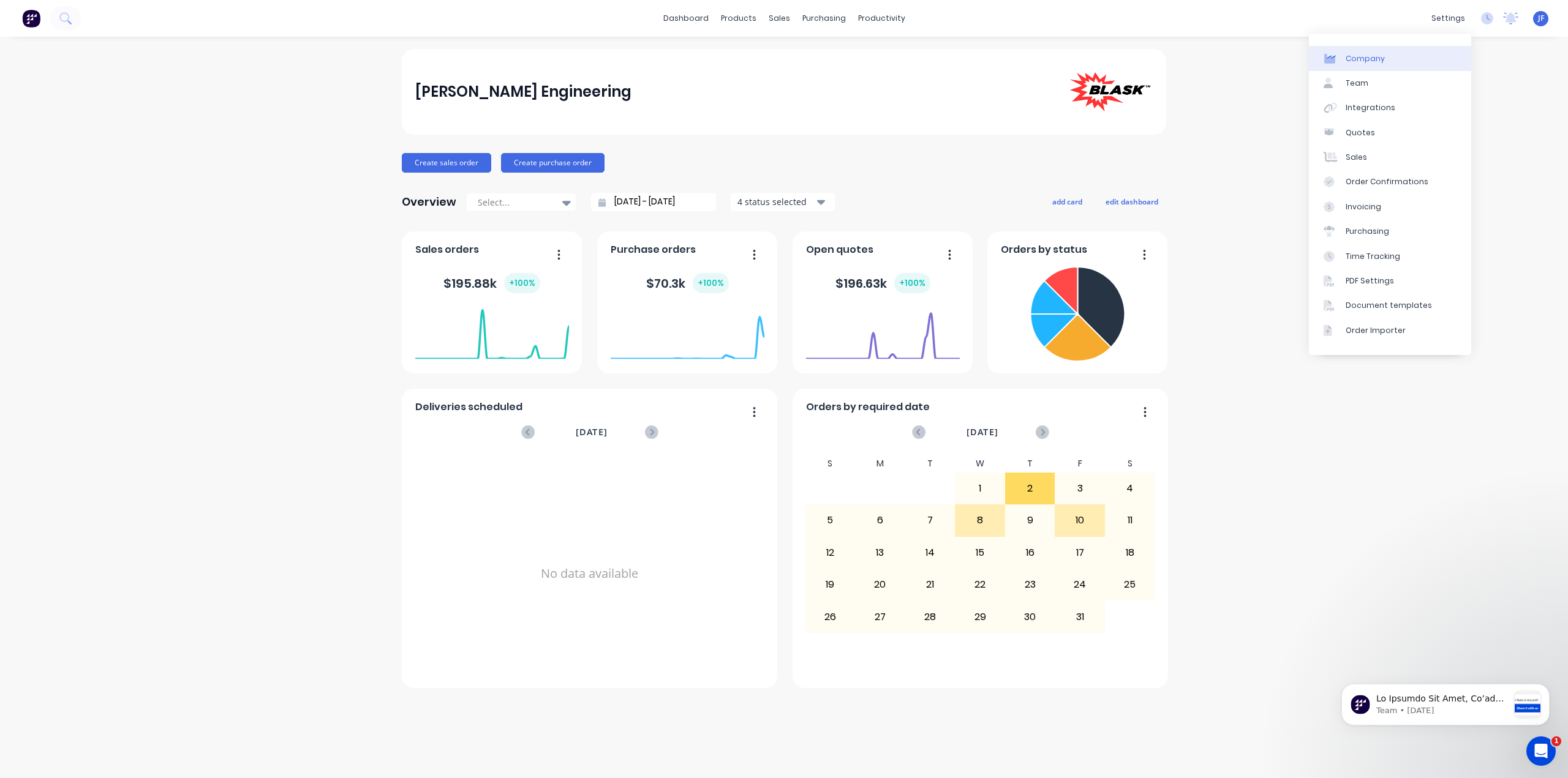
click at [1362, 62] on div "Company" at bounding box center [1365, 59] width 39 height 11
select select "AU"
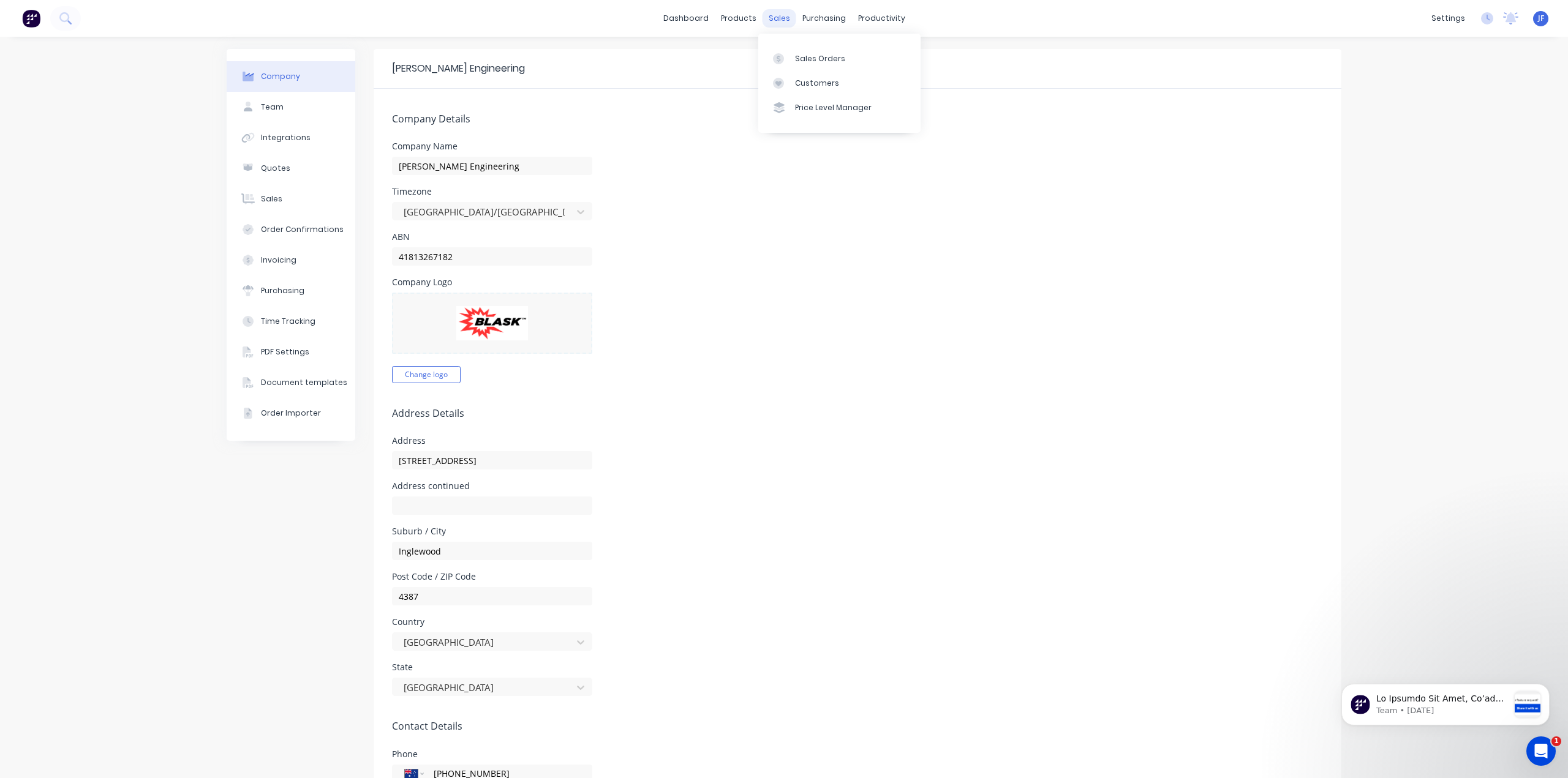
click at [777, 19] on div "sales" at bounding box center [779, 18] width 34 height 18
click at [802, 64] on div "Sales Orders" at bounding box center [819, 59] width 50 height 11
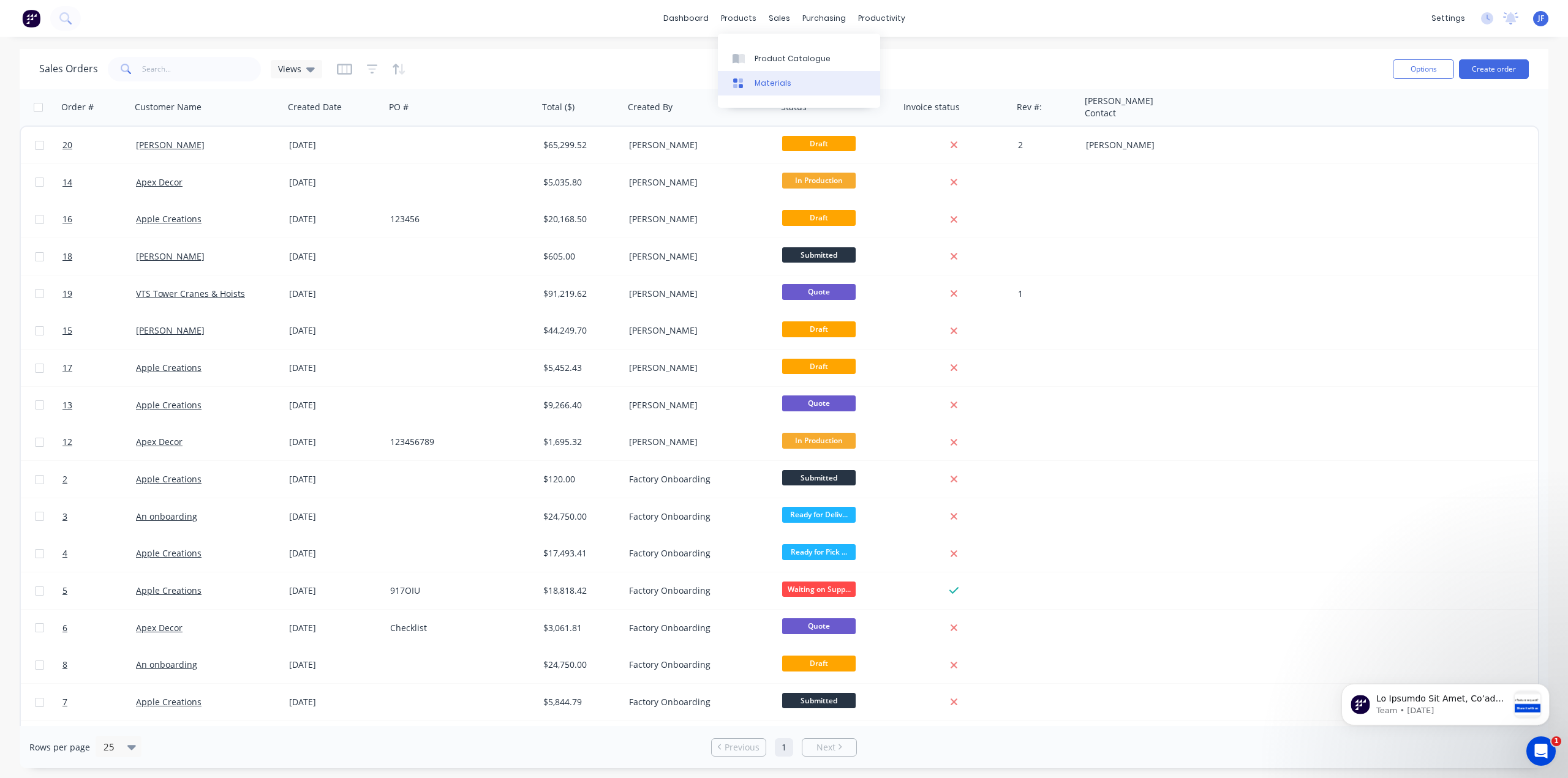
click at [759, 82] on div "Materials" at bounding box center [772, 83] width 37 height 11
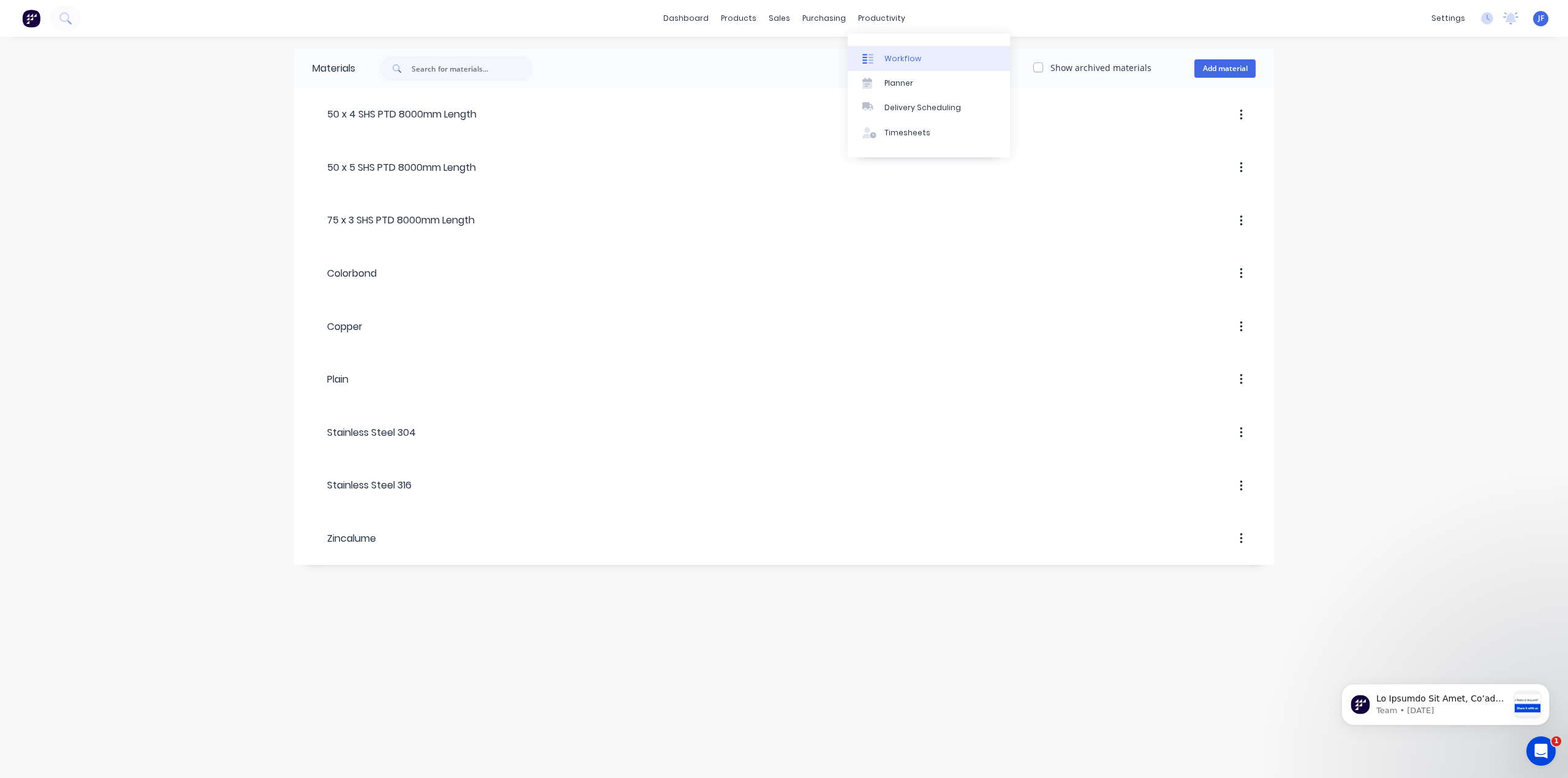
click at [892, 59] on div "Workflow" at bounding box center [903, 59] width 37 height 11
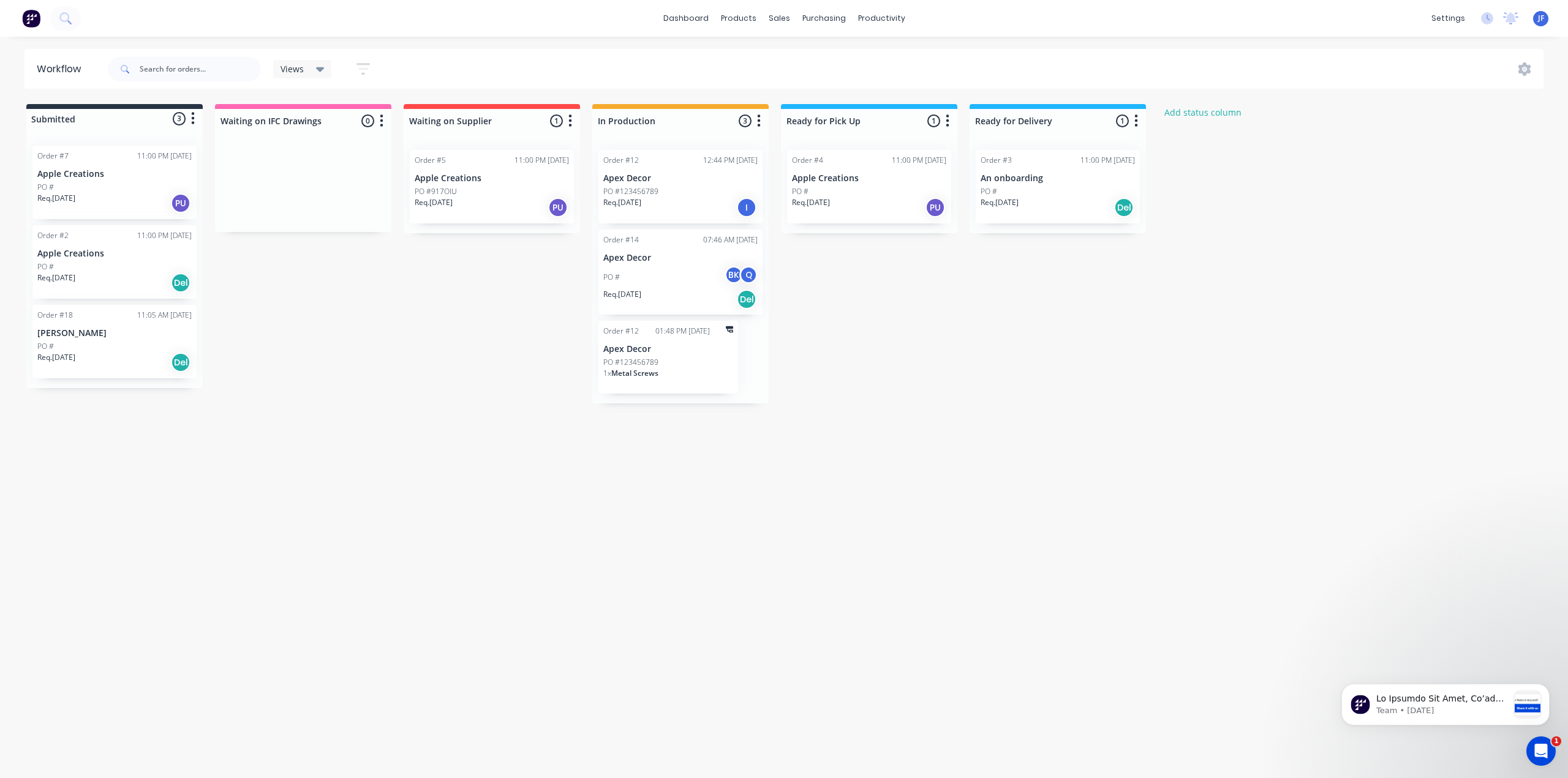
click at [79, 341] on div "PO #" at bounding box center [114, 346] width 154 height 11
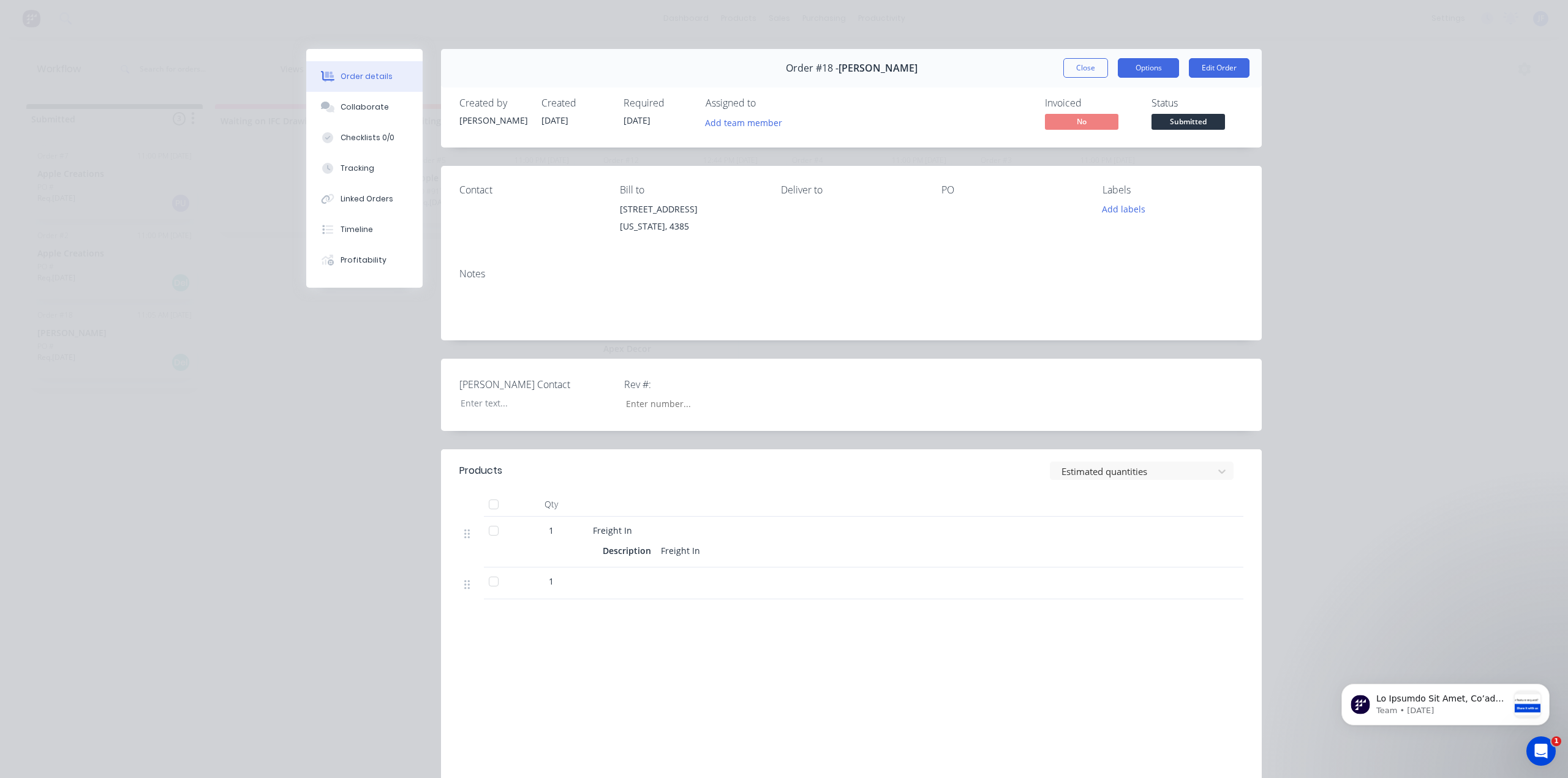
click at [1134, 66] on button "Options" at bounding box center [1148, 67] width 61 height 20
click at [1084, 126] on div "Work Order" at bounding box center [1114, 124] width 106 height 18
click at [1085, 148] on div "Standard" at bounding box center [1114, 148] width 106 height 18
click at [351, 70] on button "Order details" at bounding box center [364, 77] width 116 height 30
click at [1085, 71] on button "Close" at bounding box center [1086, 67] width 45 height 20
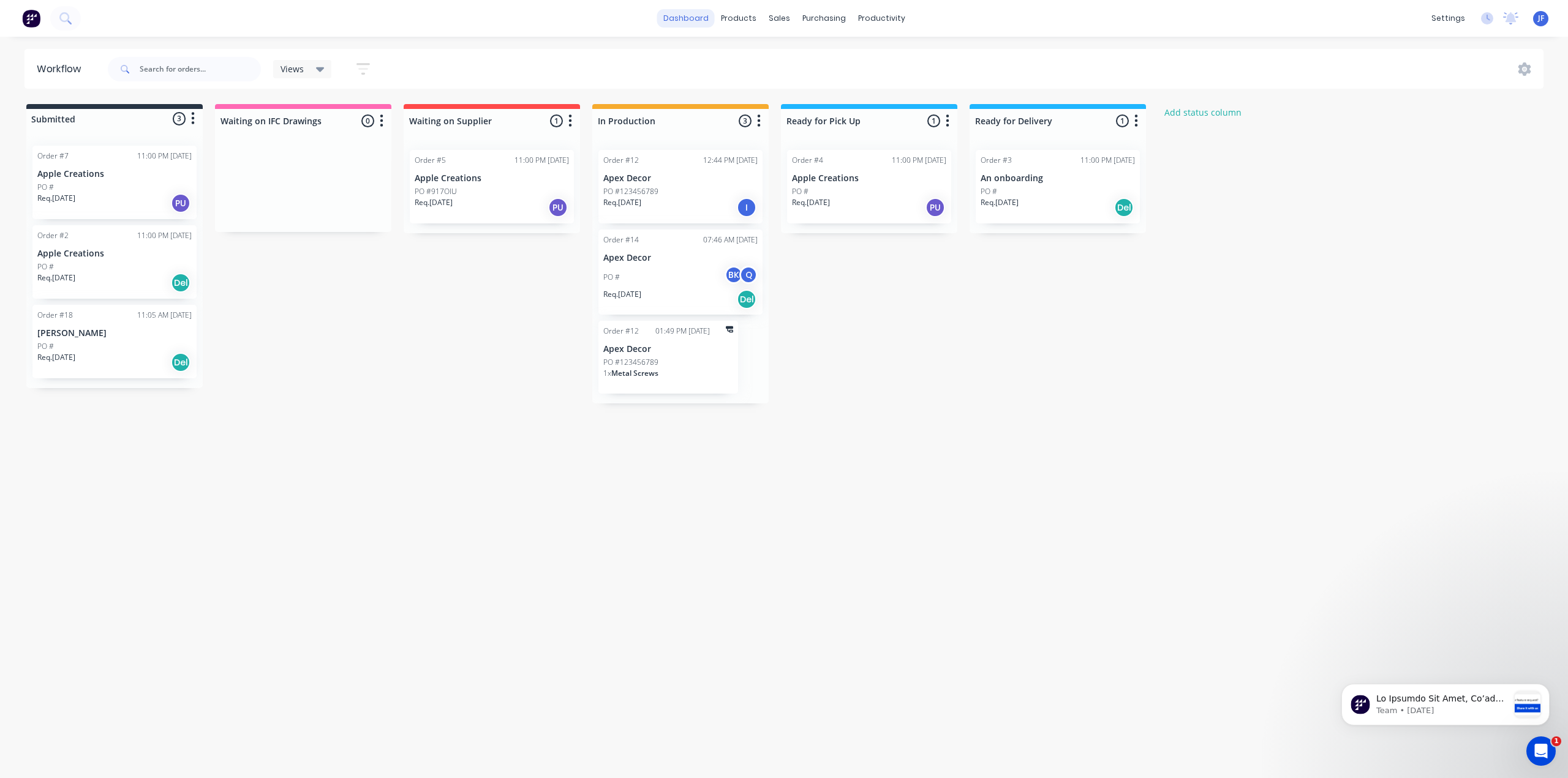
click at [708, 18] on link "dashboard" at bounding box center [686, 18] width 58 height 18
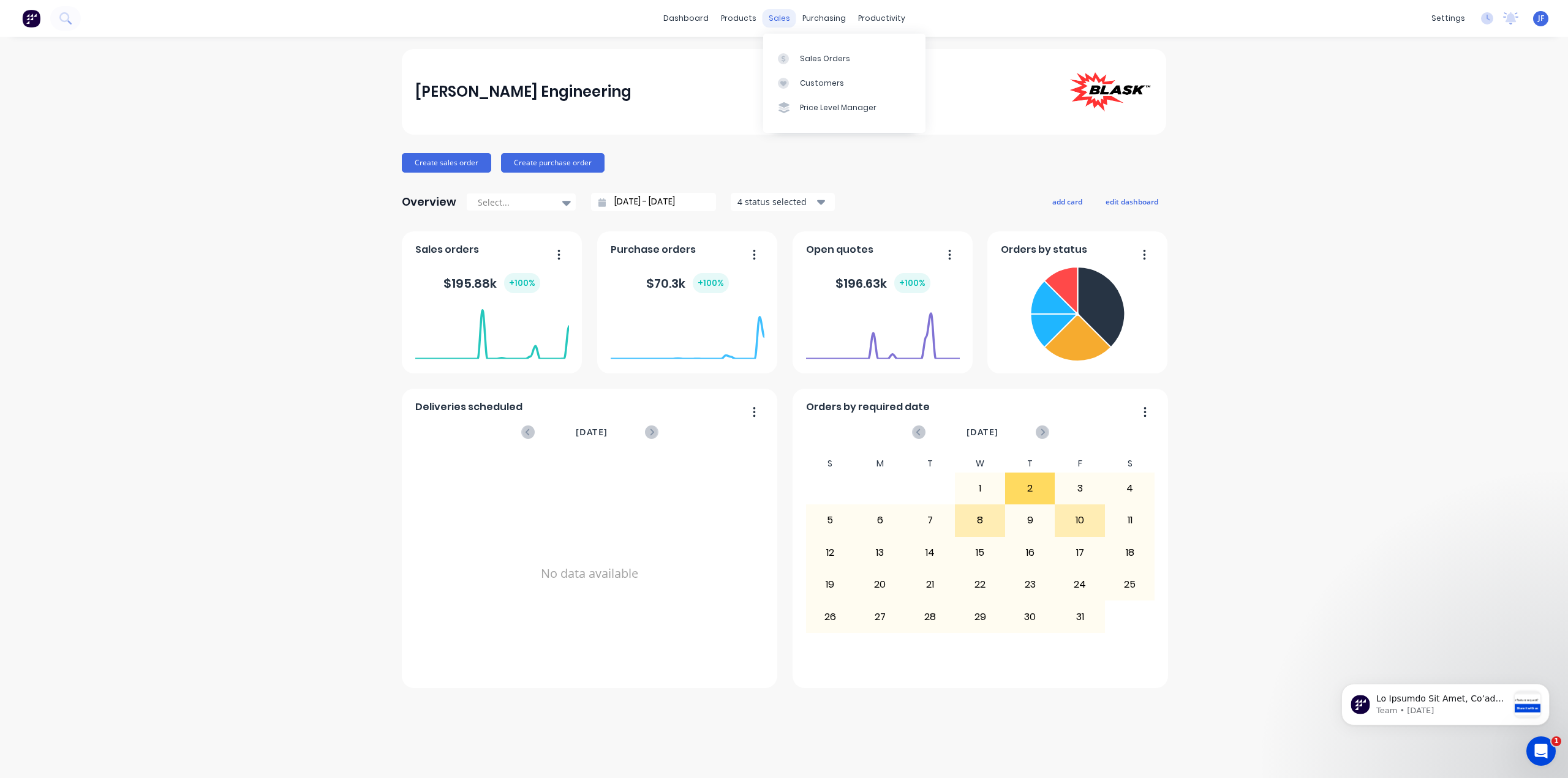
click at [769, 14] on div "sales" at bounding box center [779, 18] width 34 height 18
click at [822, 61] on div "Sales Orders" at bounding box center [825, 59] width 50 height 11
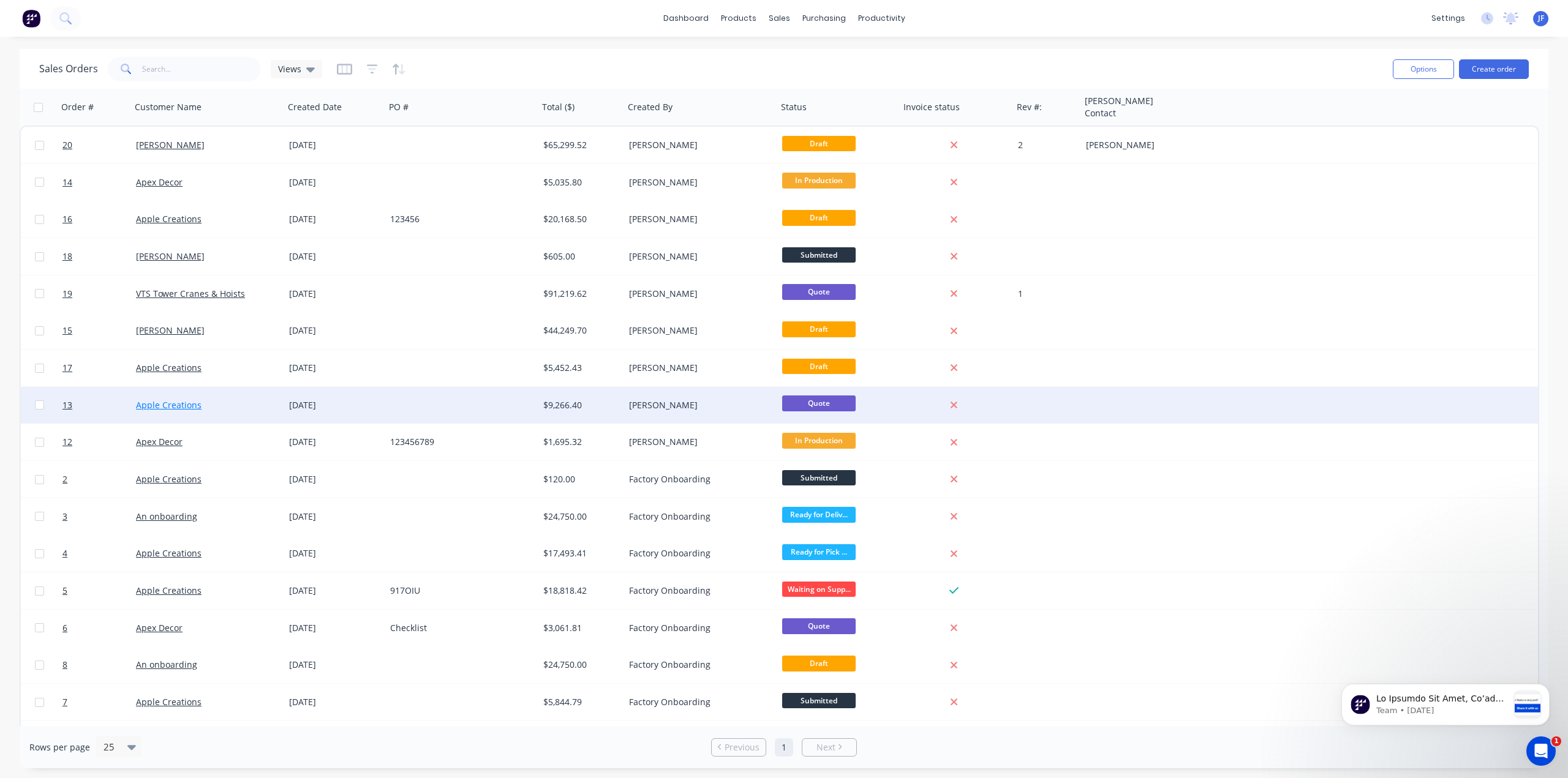
click at [170, 403] on link "Apple Creations" at bounding box center [169, 405] width 66 height 12
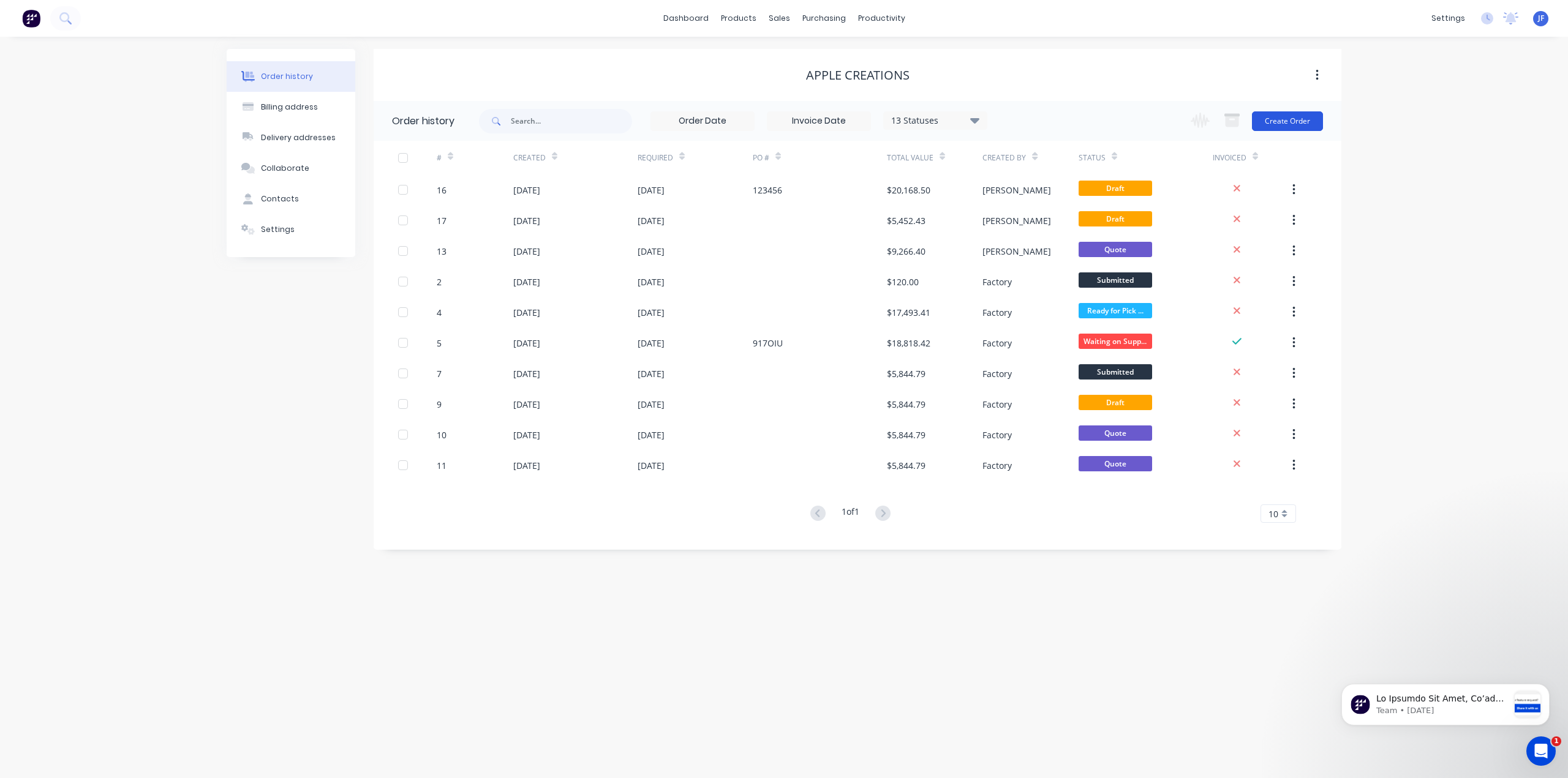
click at [1296, 121] on button "Create Order" at bounding box center [1287, 121] width 71 height 20
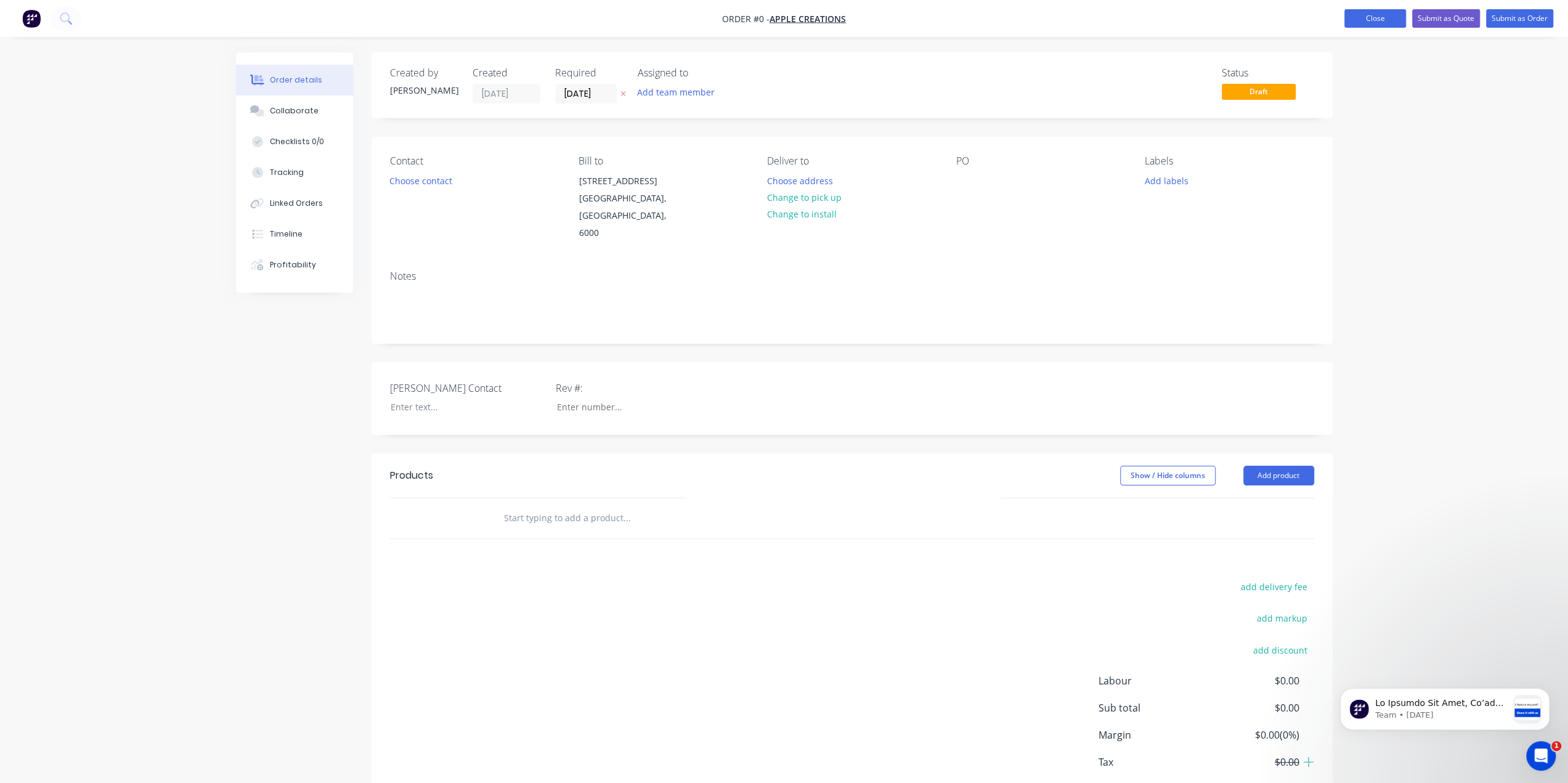
click at [1386, 22] on button "Close" at bounding box center [1375, 18] width 62 height 18
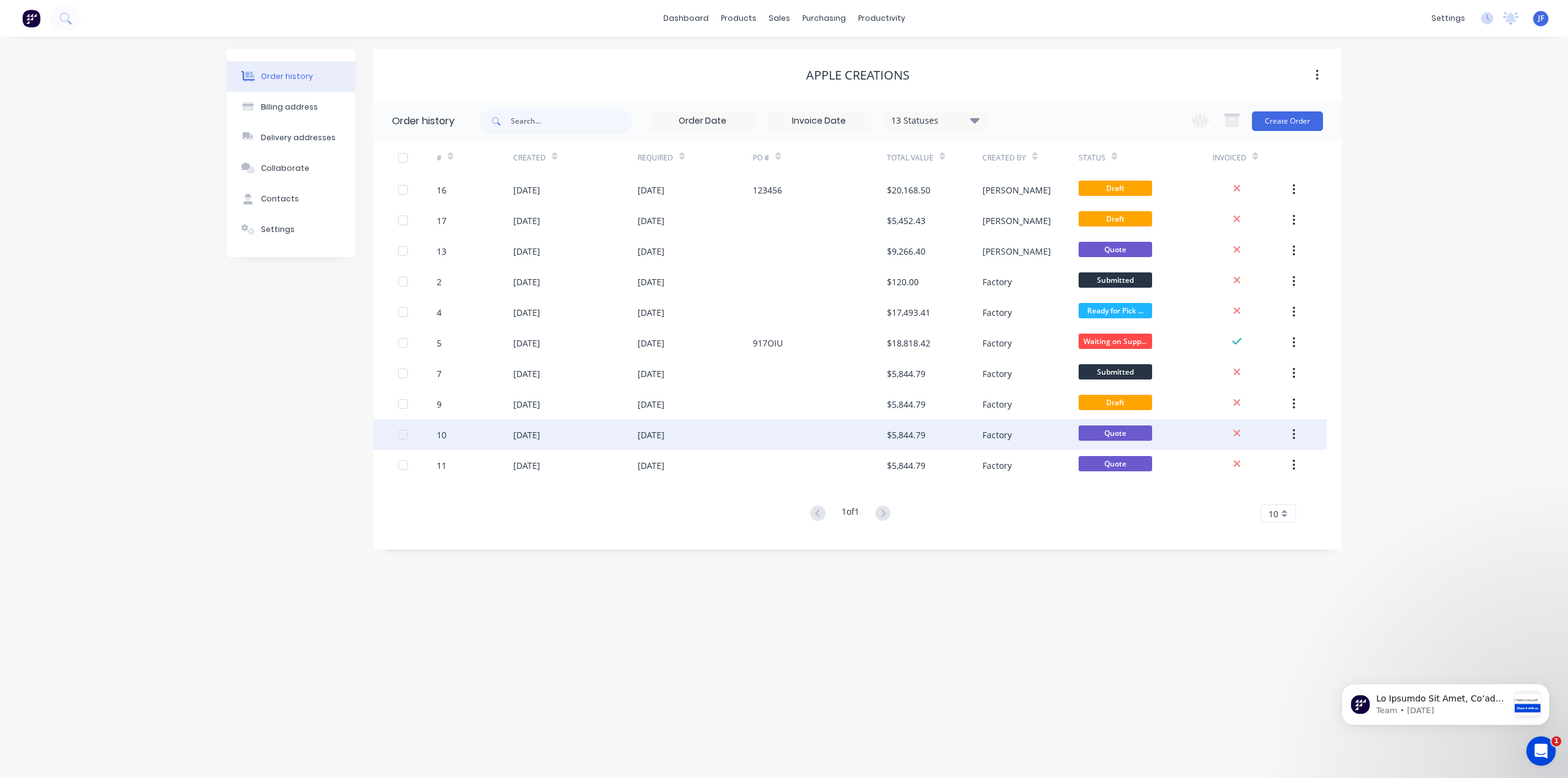
click at [537, 440] on div "[DATE]" at bounding box center [527, 435] width 27 height 13
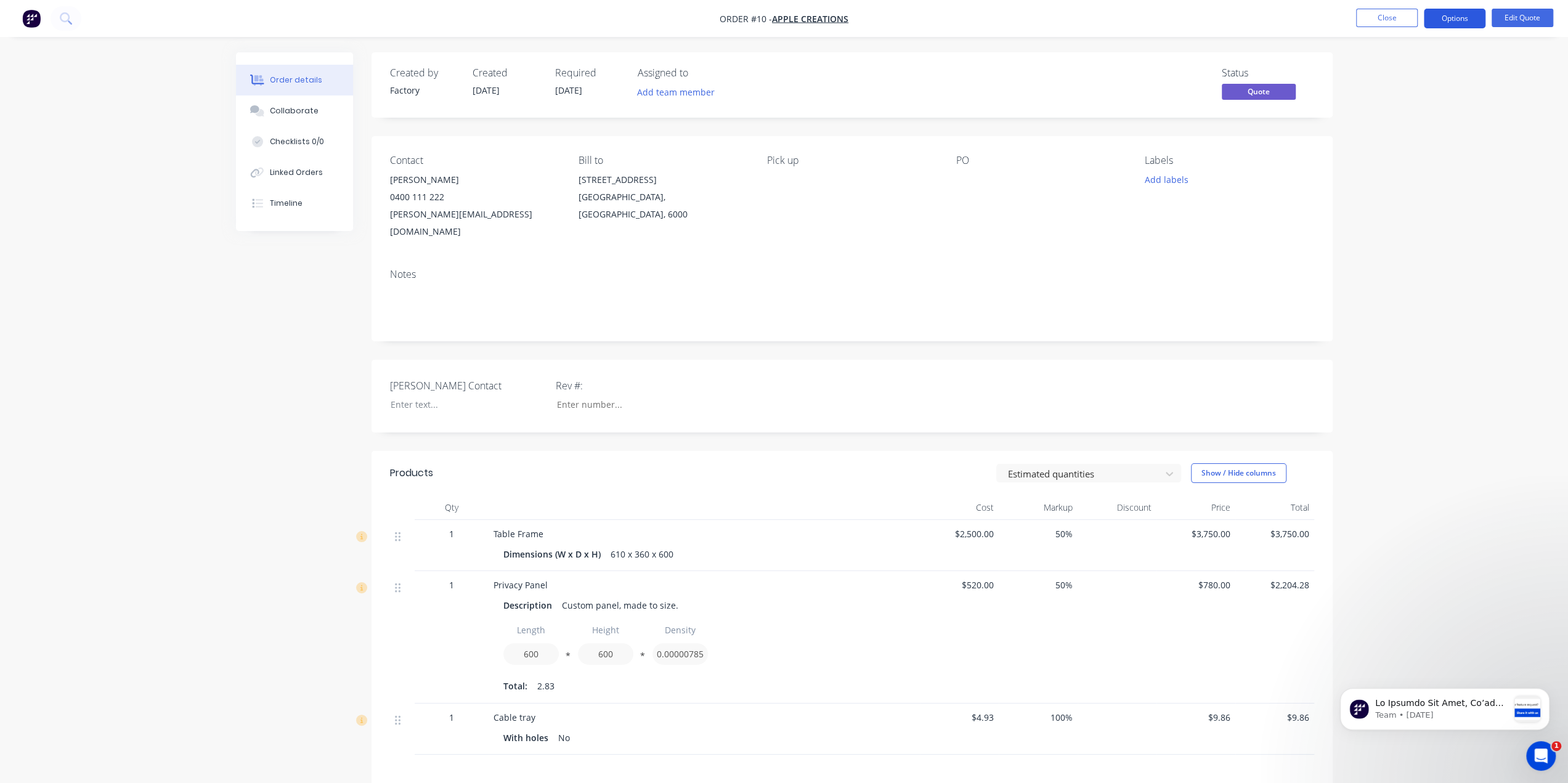
click at [1440, 20] on button "Options" at bounding box center [1454, 18] width 62 height 20
click at [1385, 79] on div "Quote" at bounding box center [1417, 75] width 114 height 18
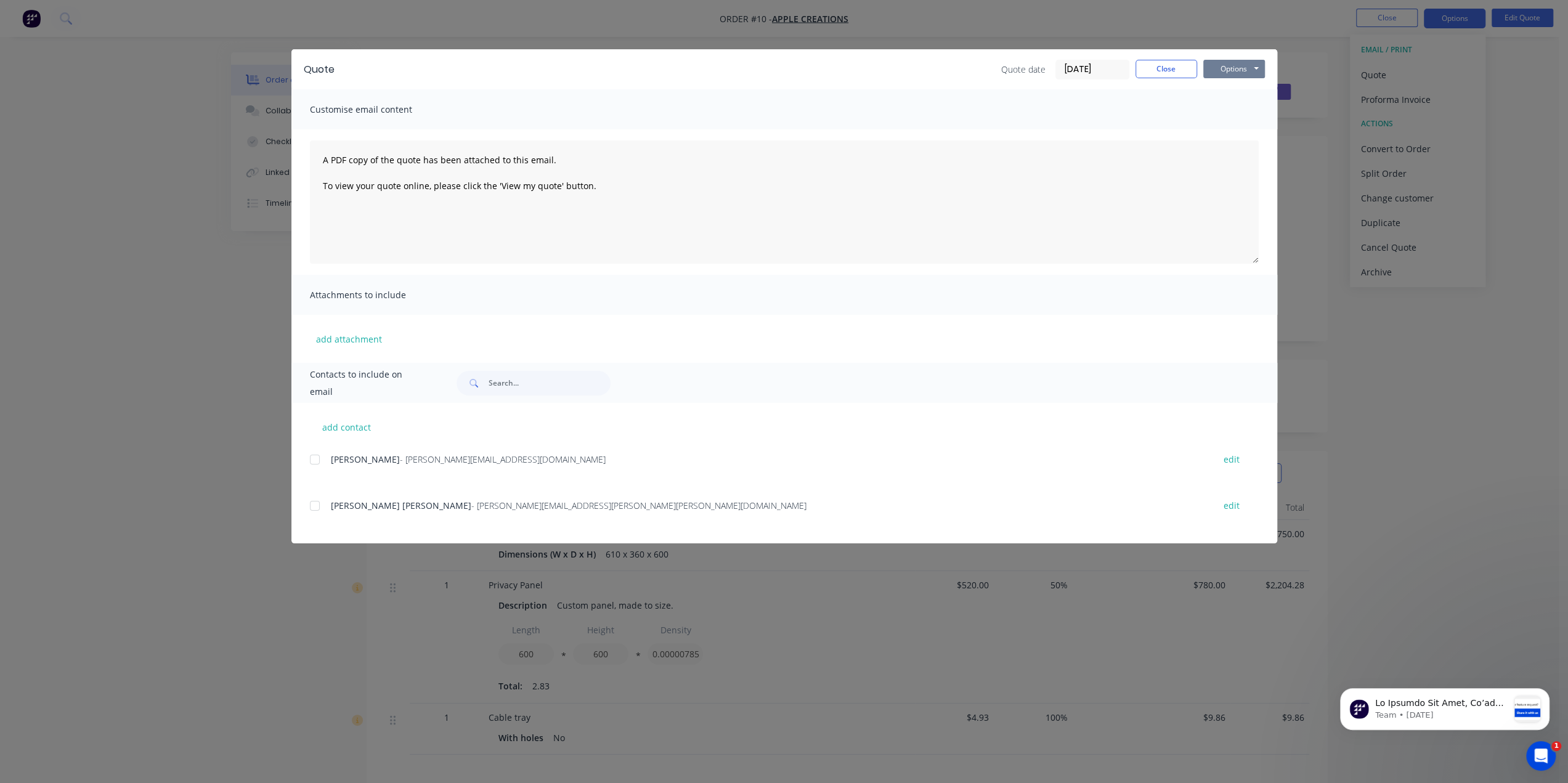
click at [1257, 63] on button "Options" at bounding box center [1234, 68] width 62 height 18
click at [1244, 87] on button "Preview" at bounding box center [1243, 91] width 79 height 20
click at [1160, 68] on button "Close" at bounding box center [1166, 68] width 62 height 18
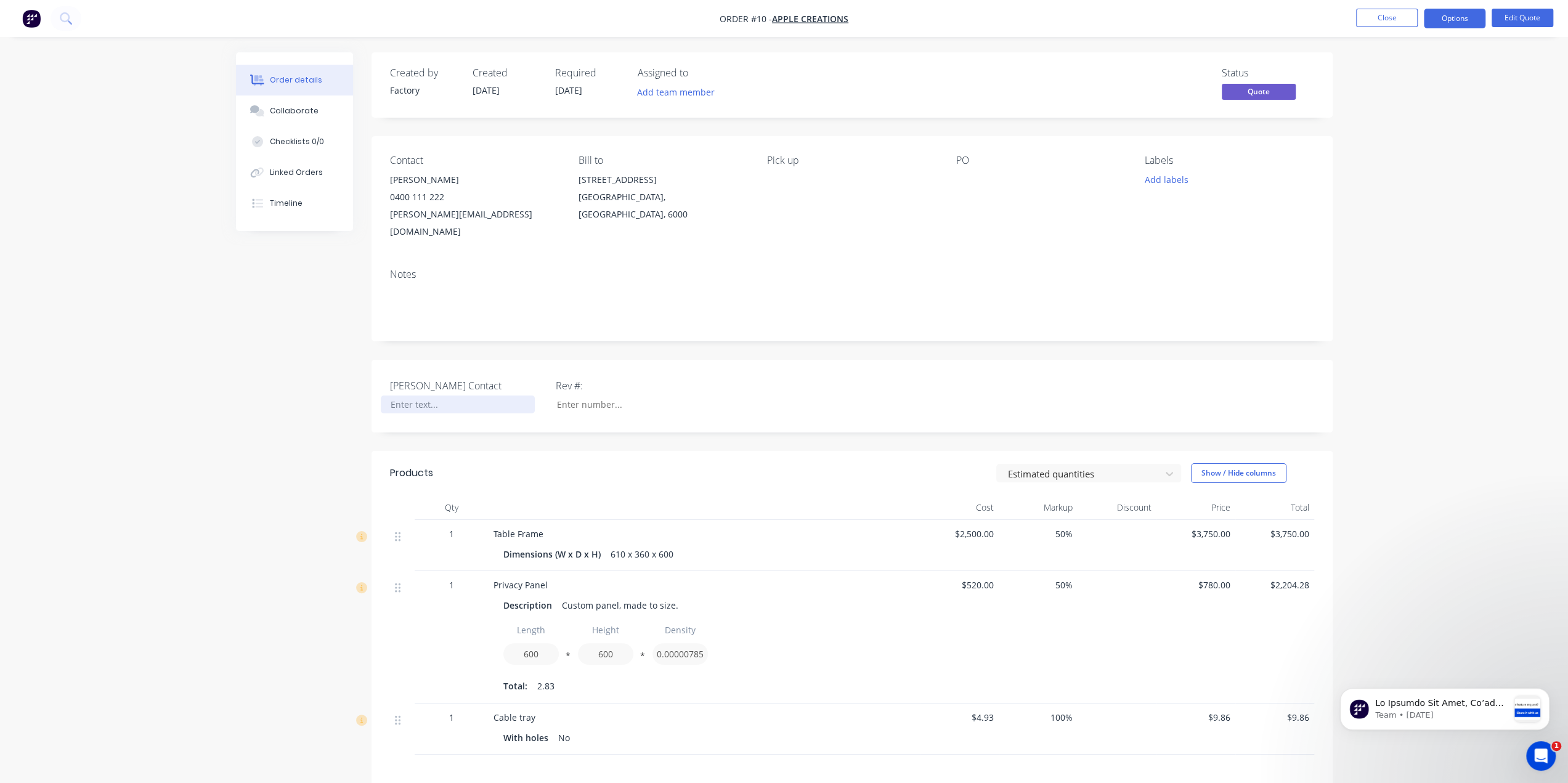
click at [415, 396] on div at bounding box center [458, 405] width 154 height 18
click at [589, 396] on input "[PERSON_NAME] Contact" at bounding box center [628, 405] width 163 height 18
type input "1"
click at [1121, 375] on div "[PERSON_NAME] Contact [PERSON_NAME] Rev #: 1" at bounding box center [852, 396] width 961 height 73
click at [1469, 18] on button "Options" at bounding box center [1454, 18] width 62 height 20
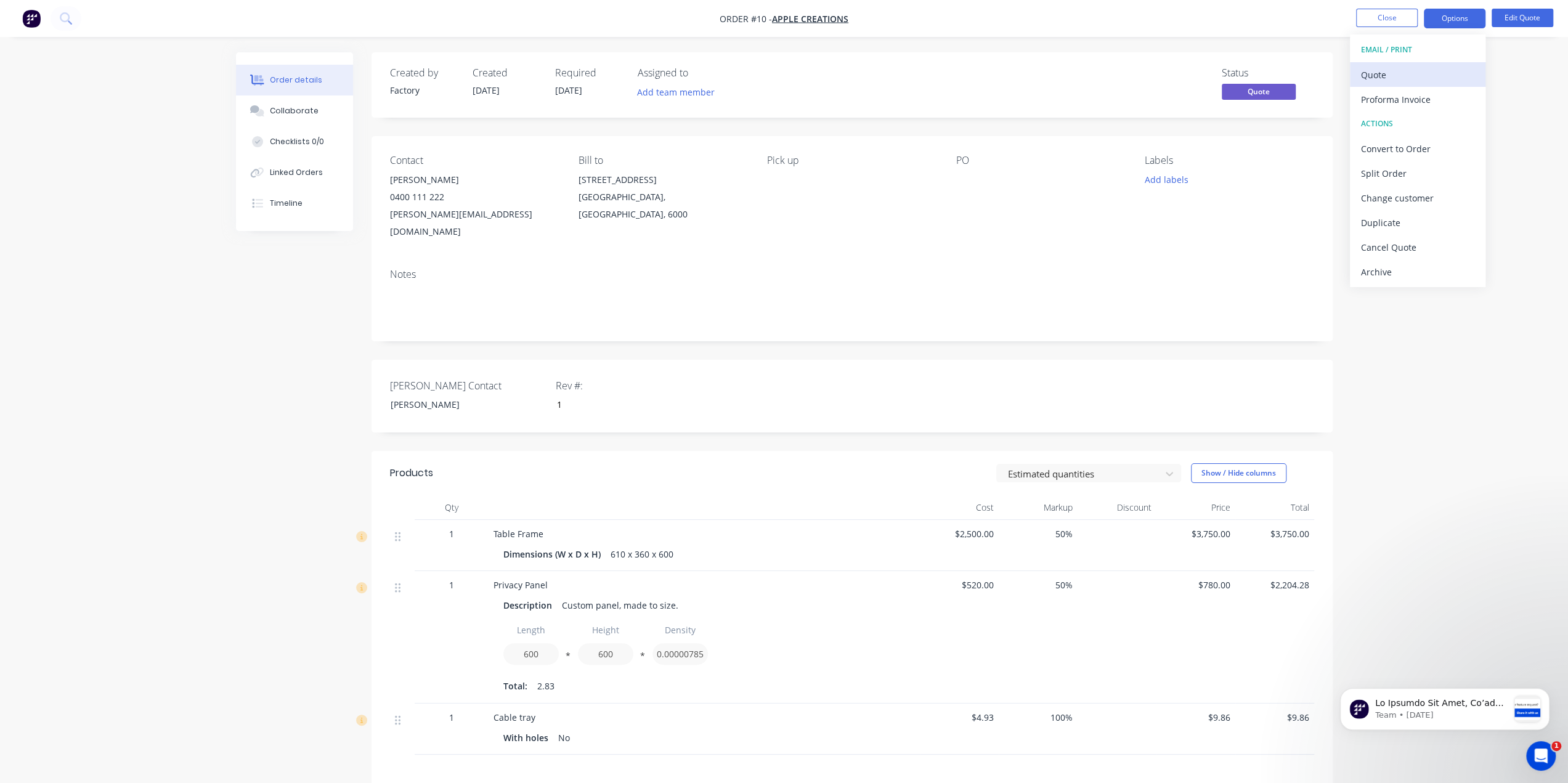
click at [1380, 68] on div "Quote" at bounding box center [1417, 75] width 114 height 18
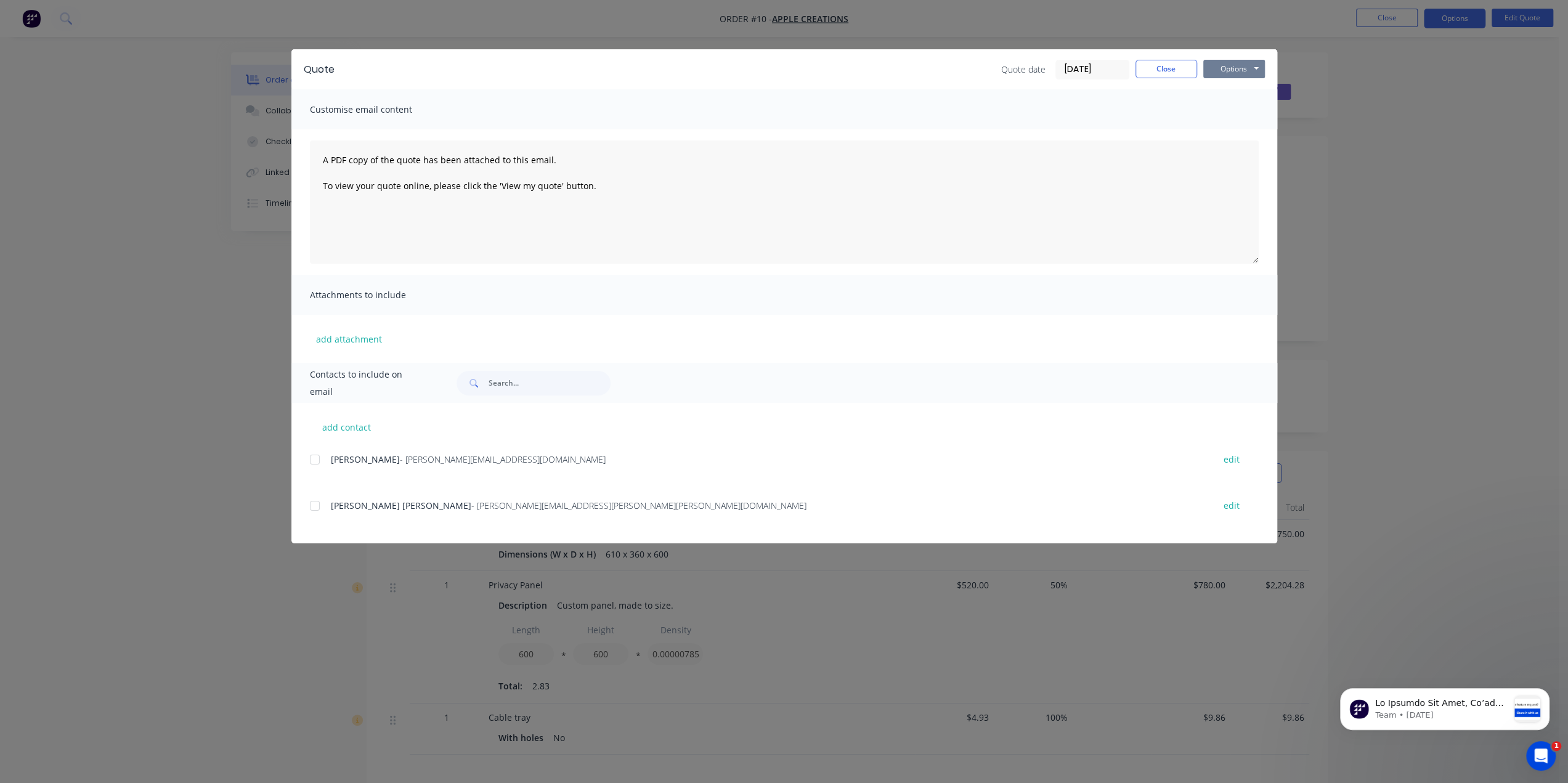
click at [1257, 72] on button "Options" at bounding box center [1234, 68] width 62 height 18
click at [1225, 95] on button "Preview" at bounding box center [1243, 91] width 79 height 20
click at [1137, 68] on button "Close" at bounding box center [1166, 68] width 62 height 18
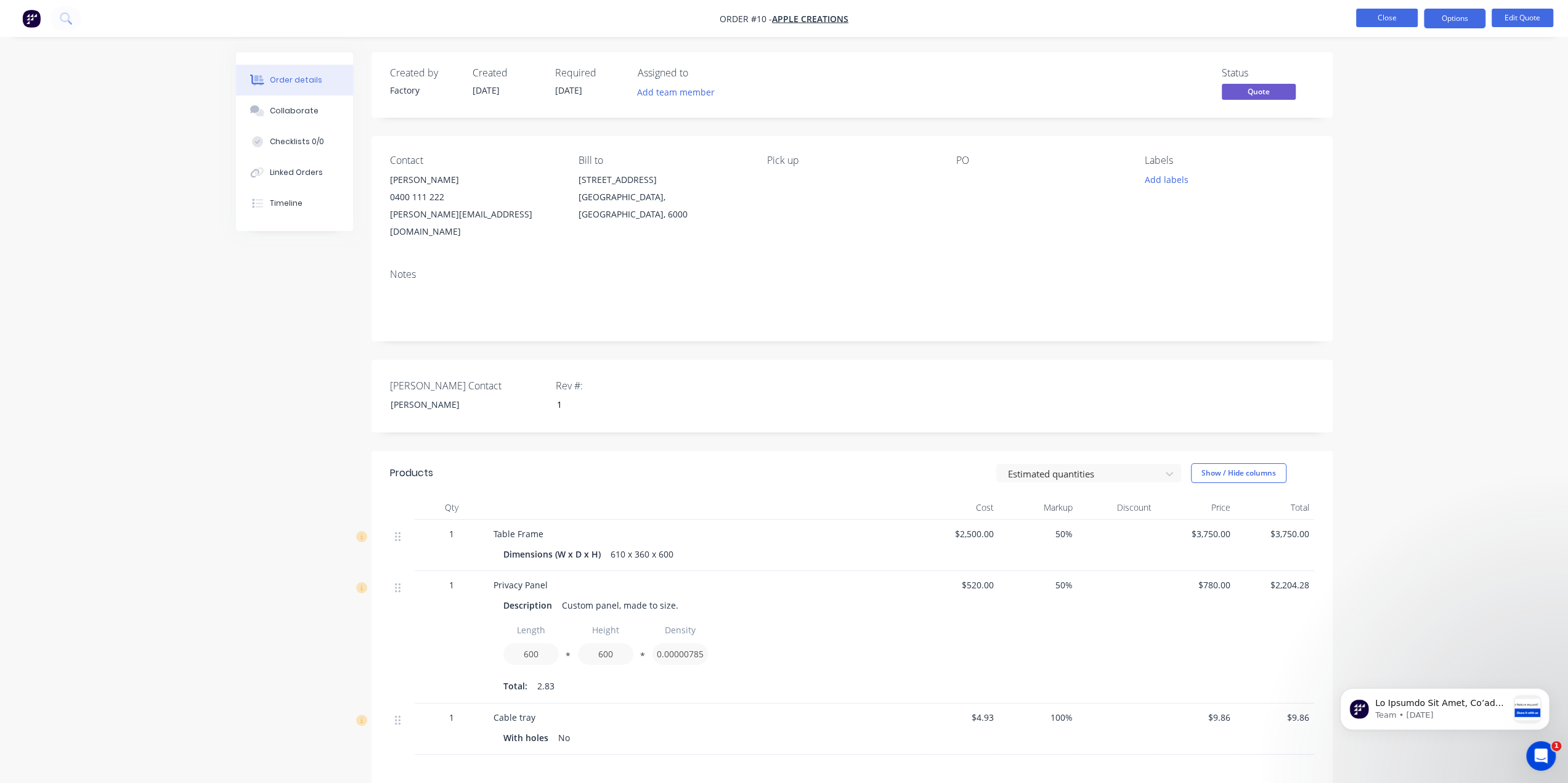
click at [1382, 24] on button "Close" at bounding box center [1387, 17] width 62 height 18
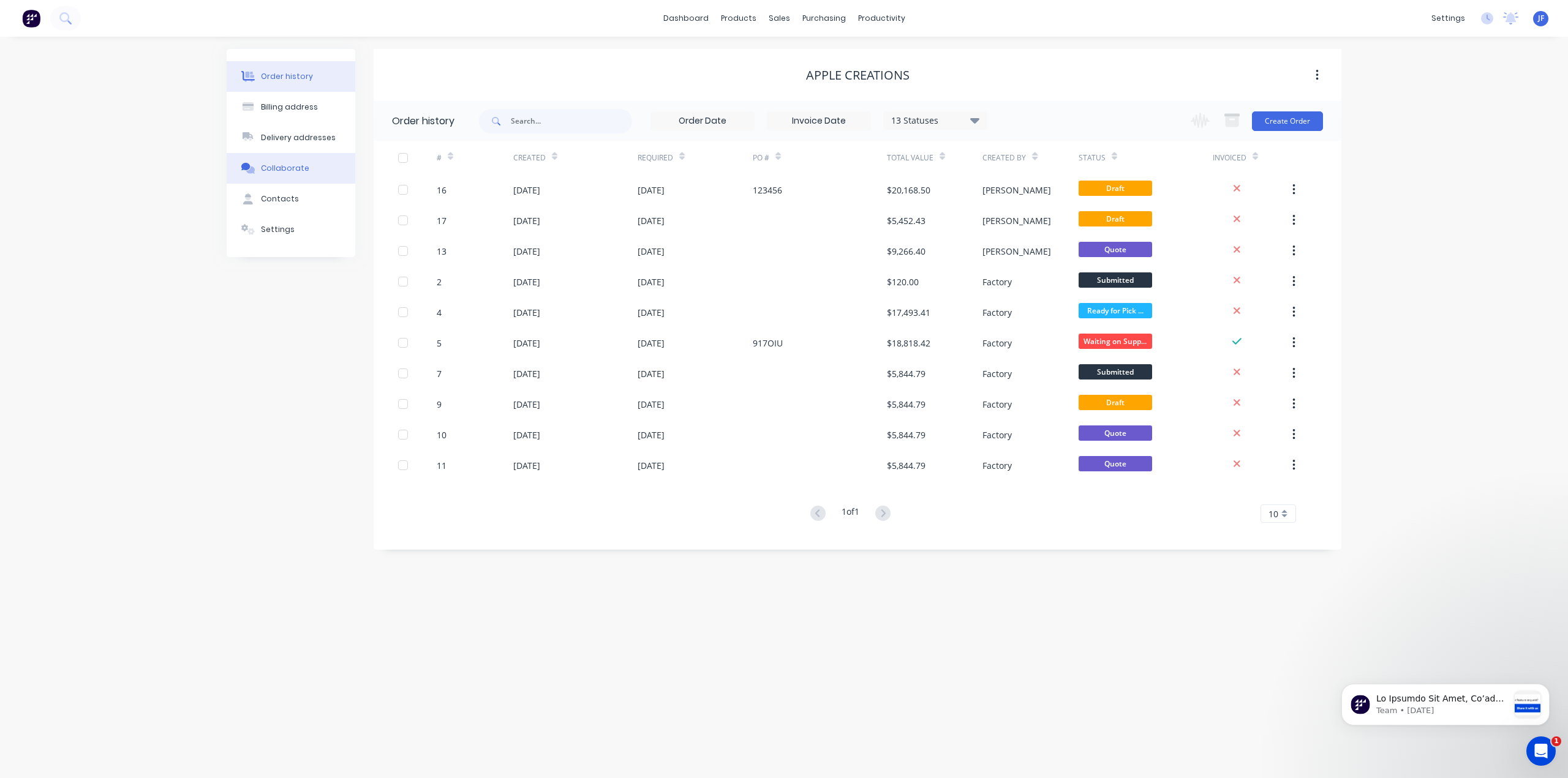
click at [281, 168] on div "Collaborate" at bounding box center [285, 168] width 48 height 11
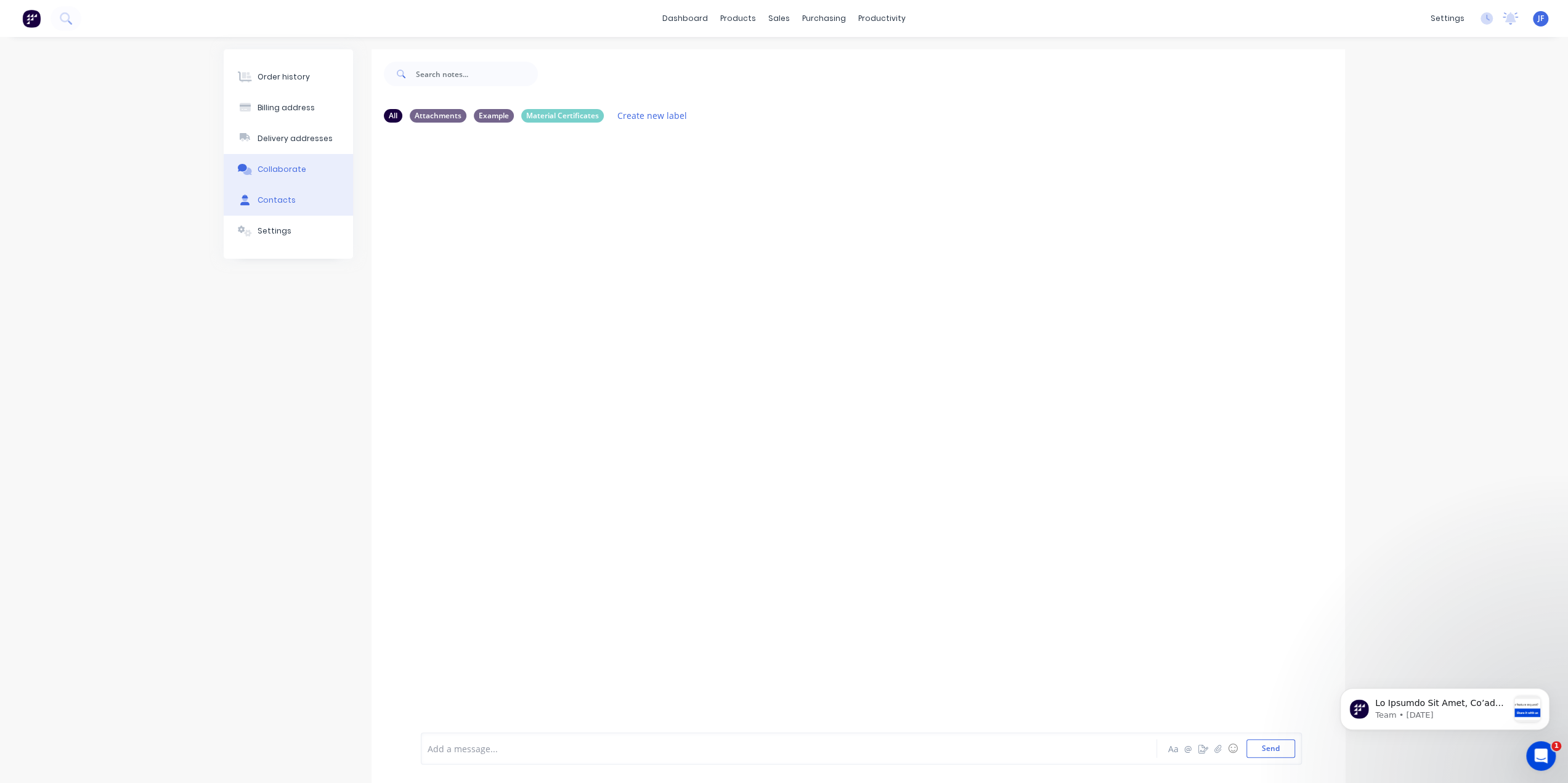
click at [276, 198] on div "Contacts" at bounding box center [276, 200] width 38 height 11
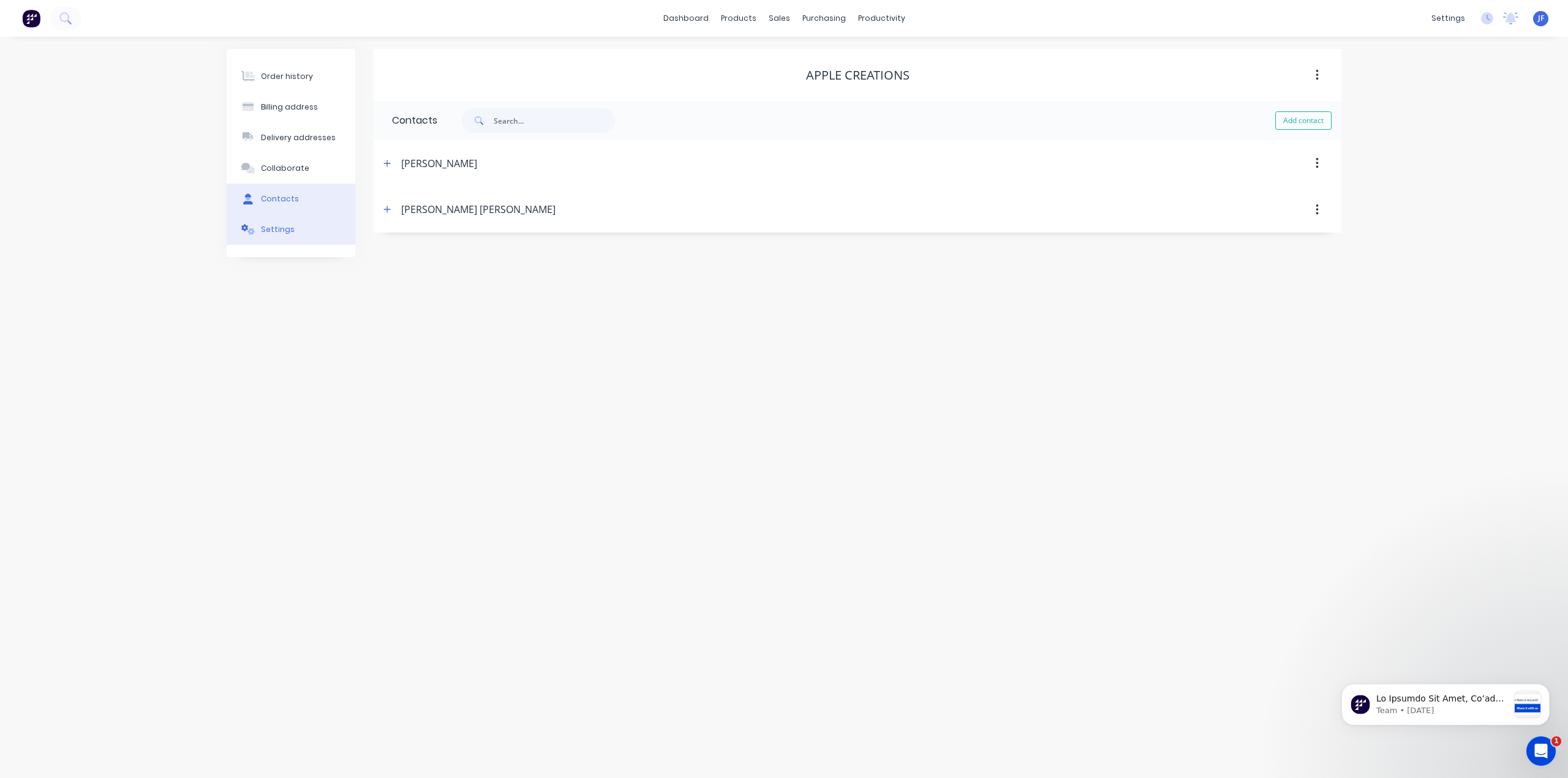
click at [272, 234] on div "Settings" at bounding box center [278, 229] width 34 height 11
click at [1538, 15] on span "JF" at bounding box center [1541, 18] width 6 height 11
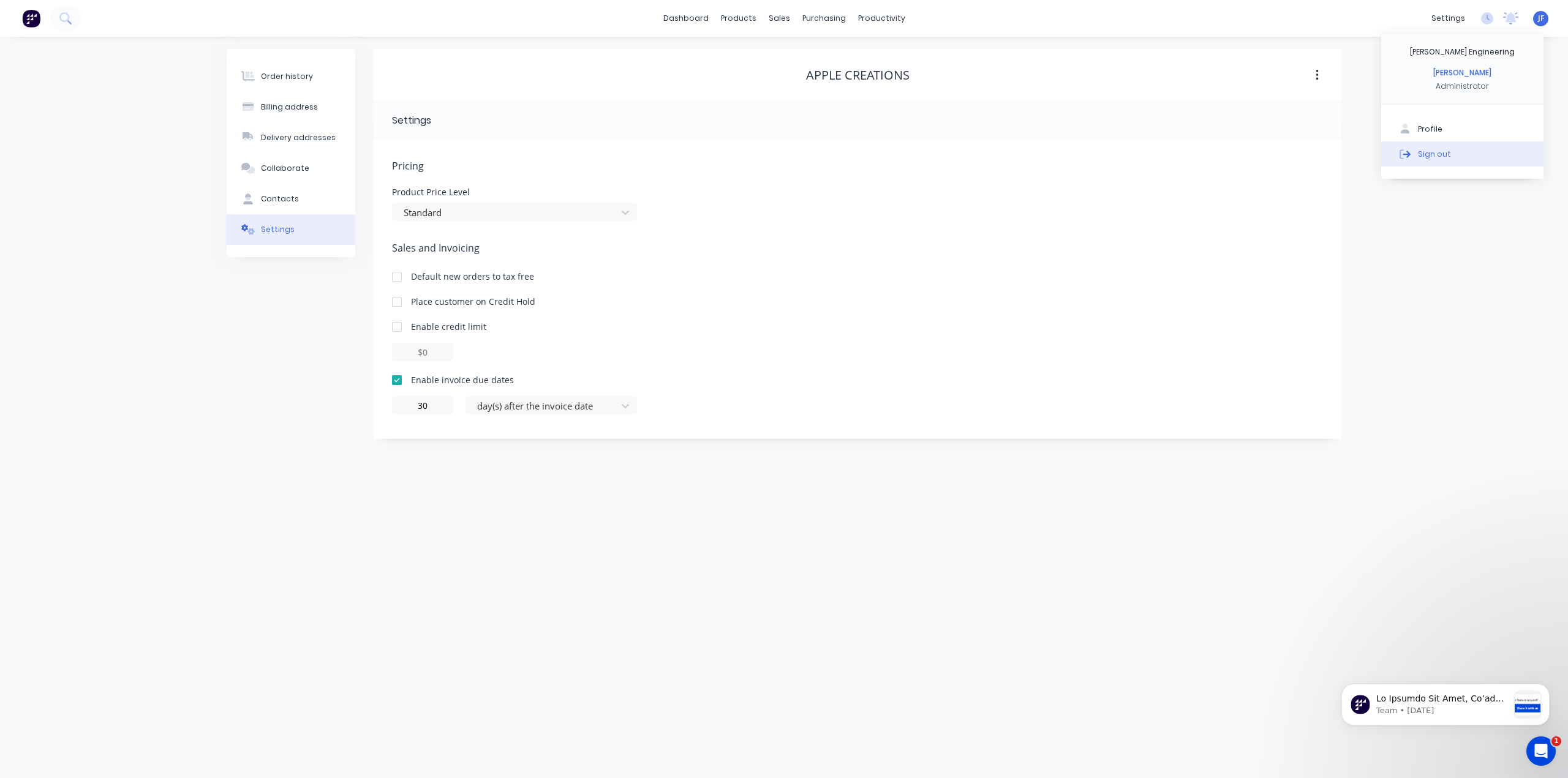
click at [1445, 155] on div "Sign out" at bounding box center [1434, 153] width 33 height 11
